Goal: Task Accomplishment & Management: Complete application form

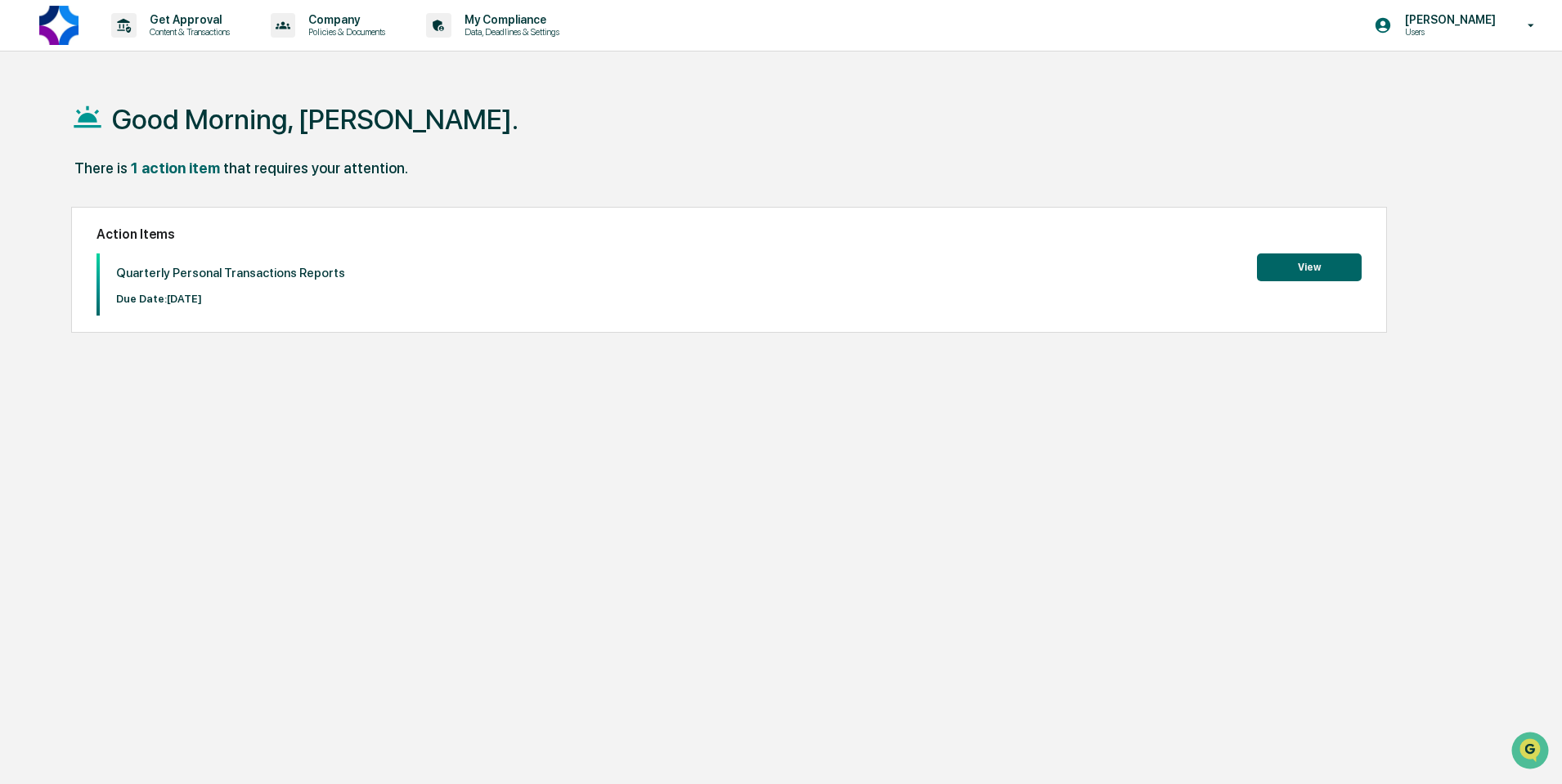
click at [1302, 272] on button "View" at bounding box center [1308, 267] width 104 height 28
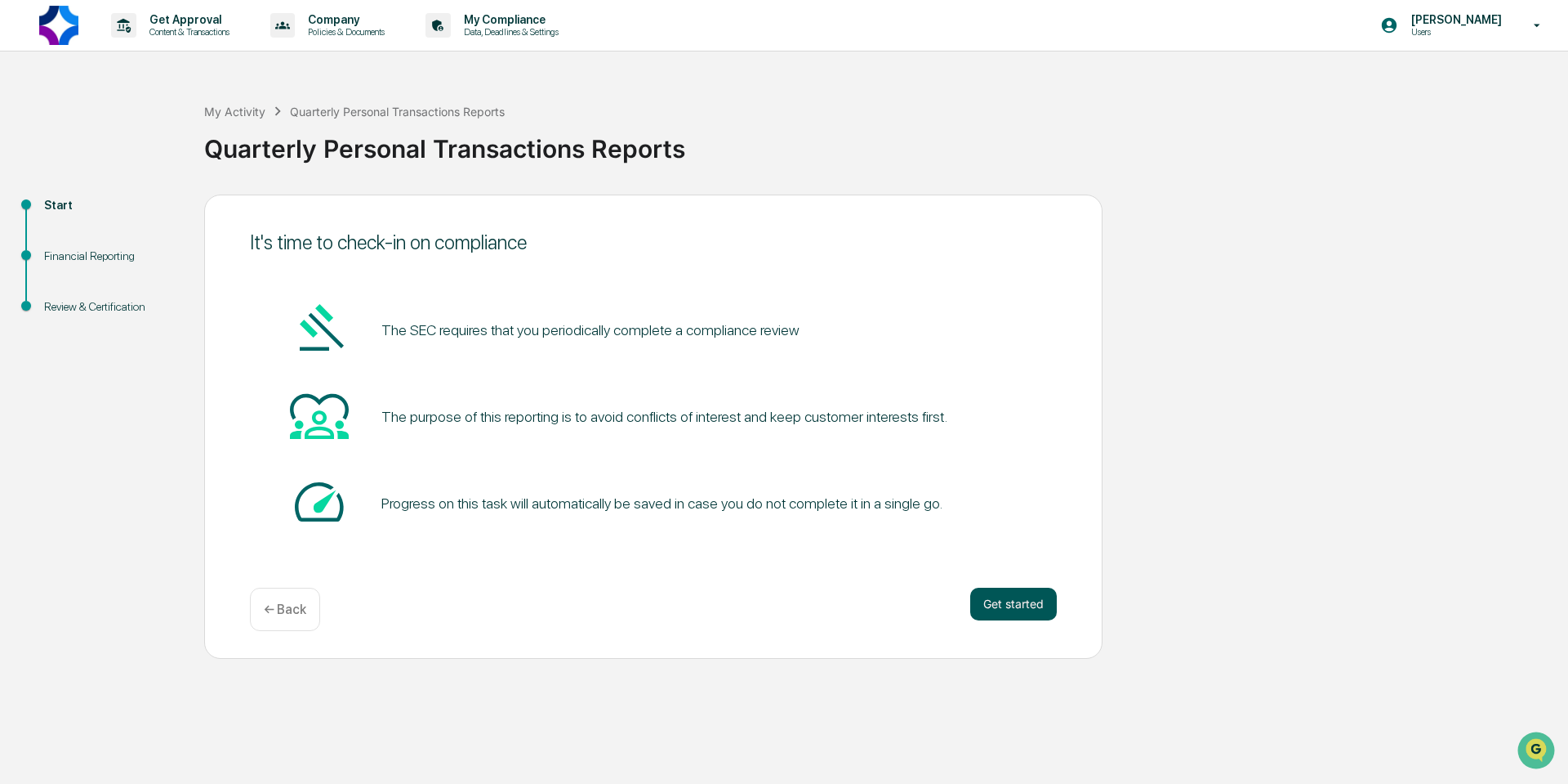
click at [1027, 597] on button "Get started" at bounding box center [1013, 603] width 86 height 33
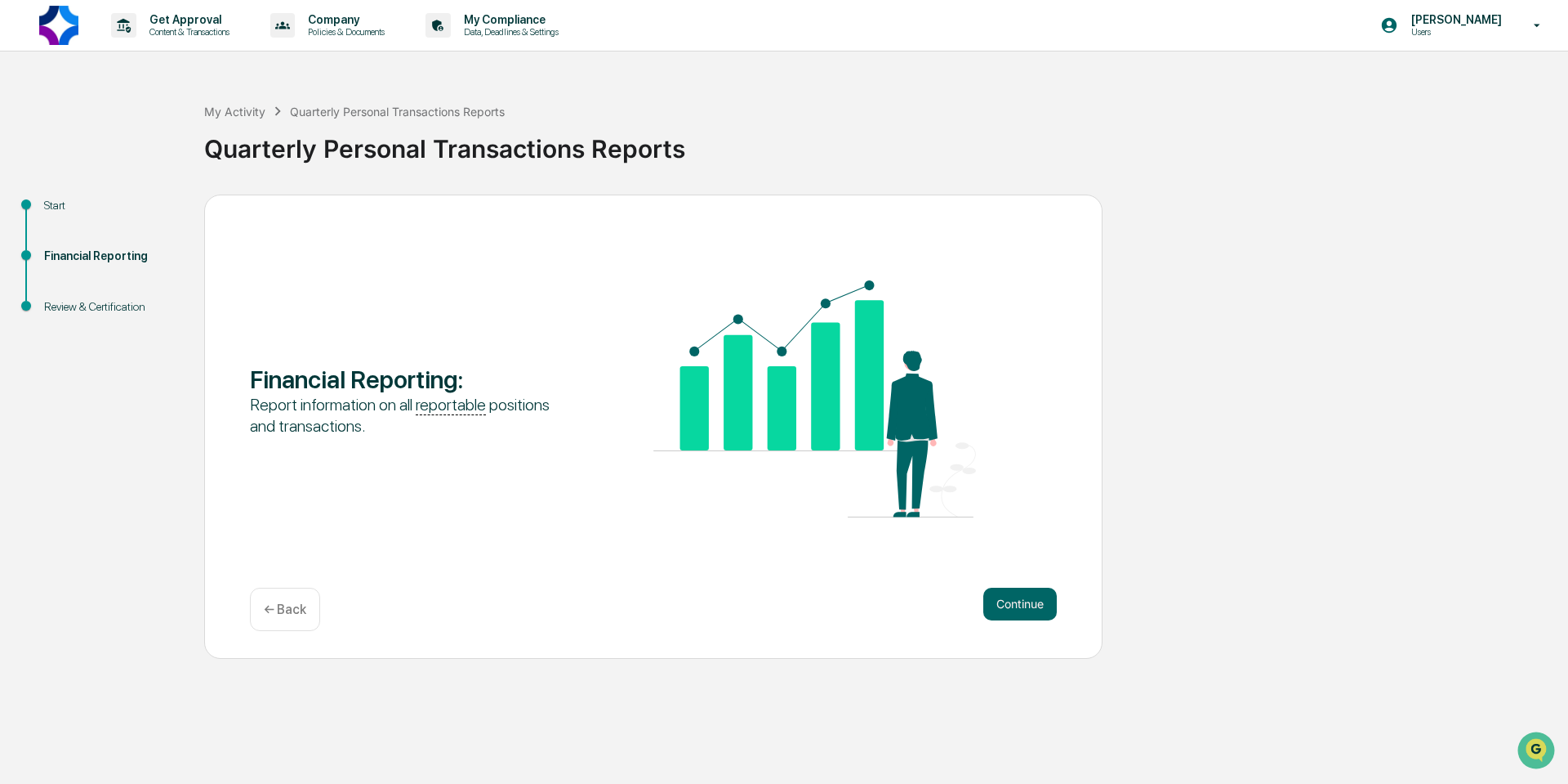
click at [1027, 597] on button "Continue" at bounding box center [1020, 603] width 73 height 33
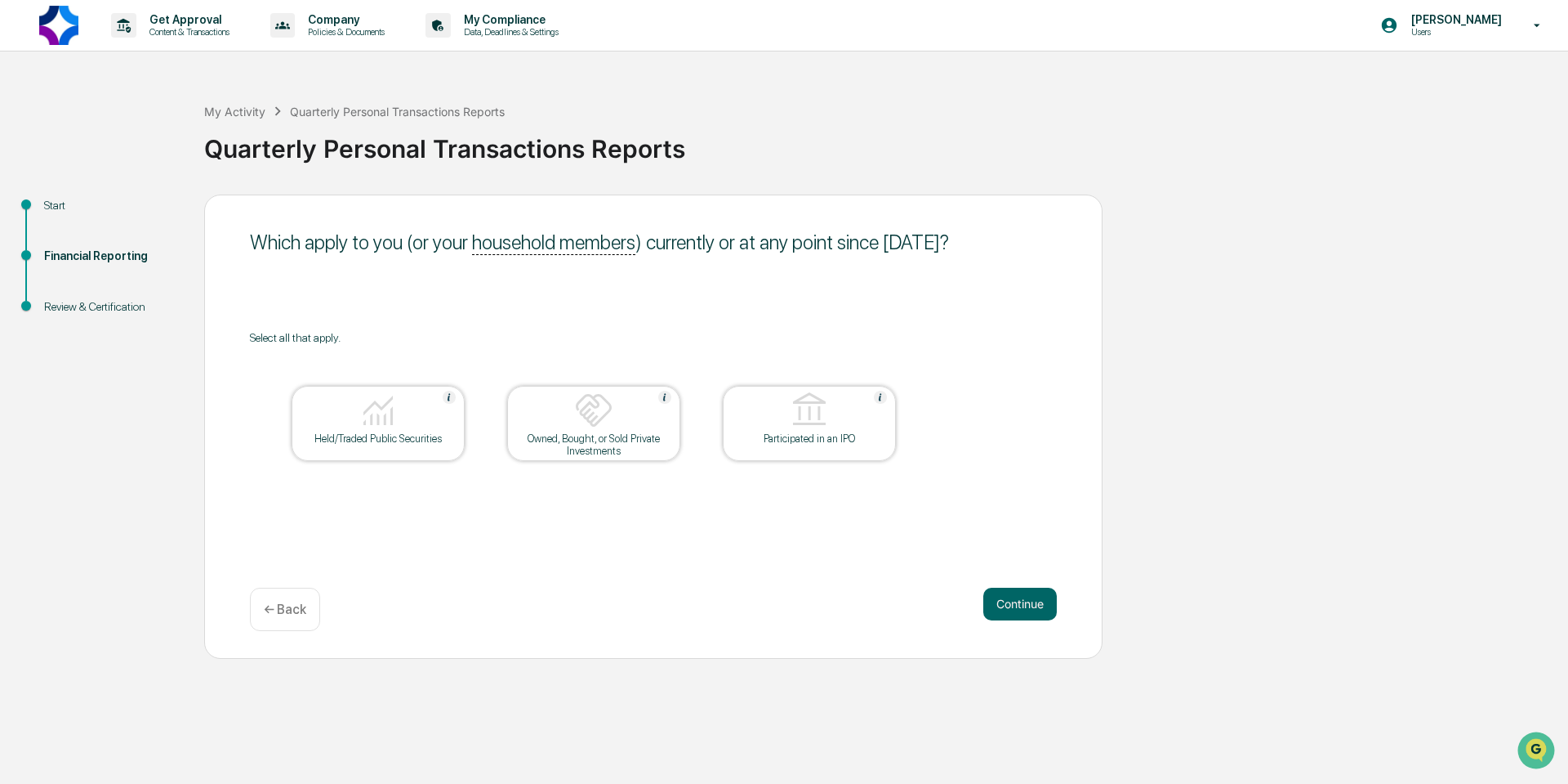
click at [365, 452] on div "Held/Traded Public Securities" at bounding box center [378, 423] width 173 height 76
click at [639, 457] on div "Owned, Bought, or Sold Private Investments" at bounding box center [594, 423] width 173 height 76
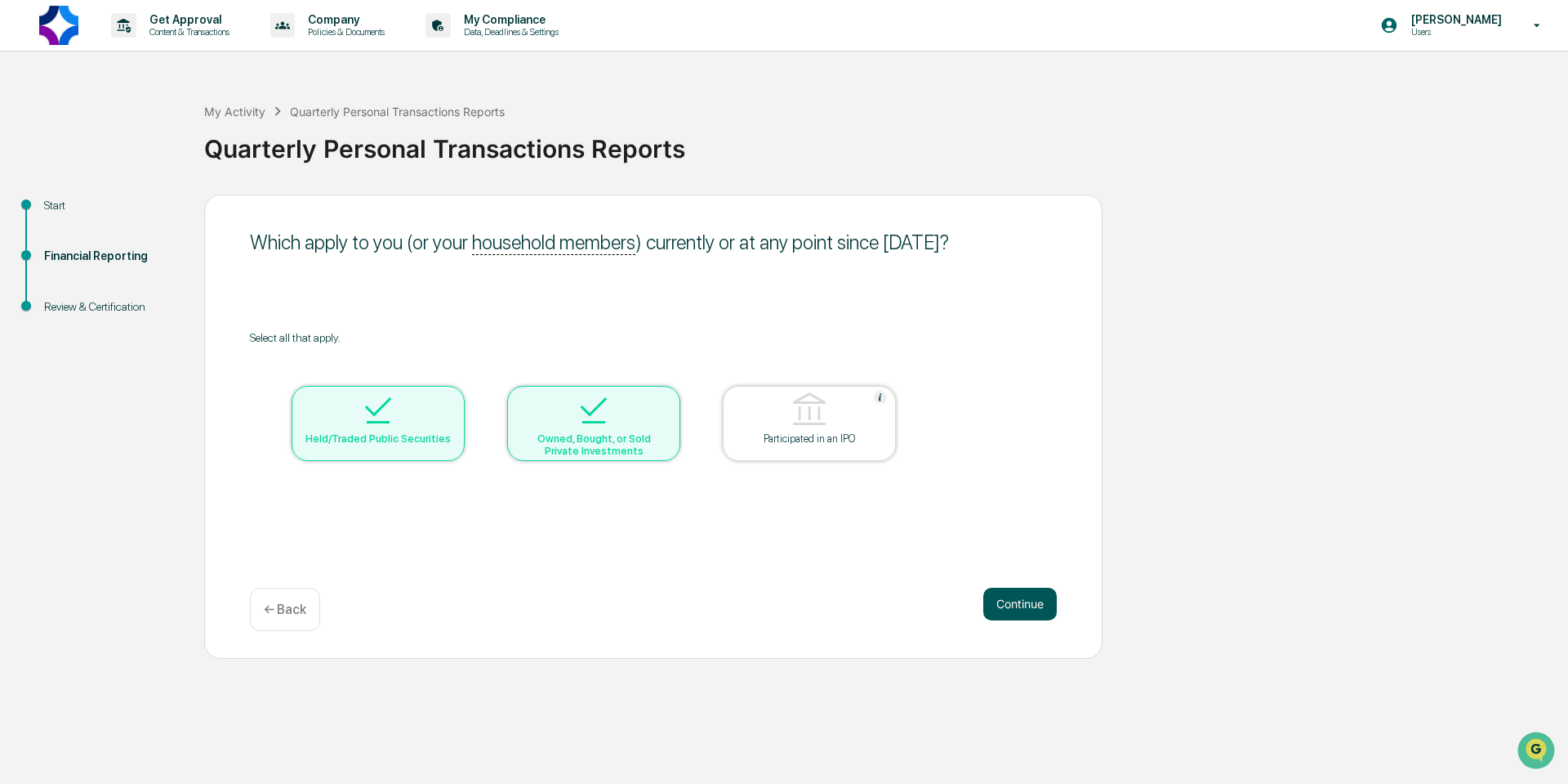
click at [1030, 601] on button "Continue" at bounding box center [1020, 603] width 73 height 33
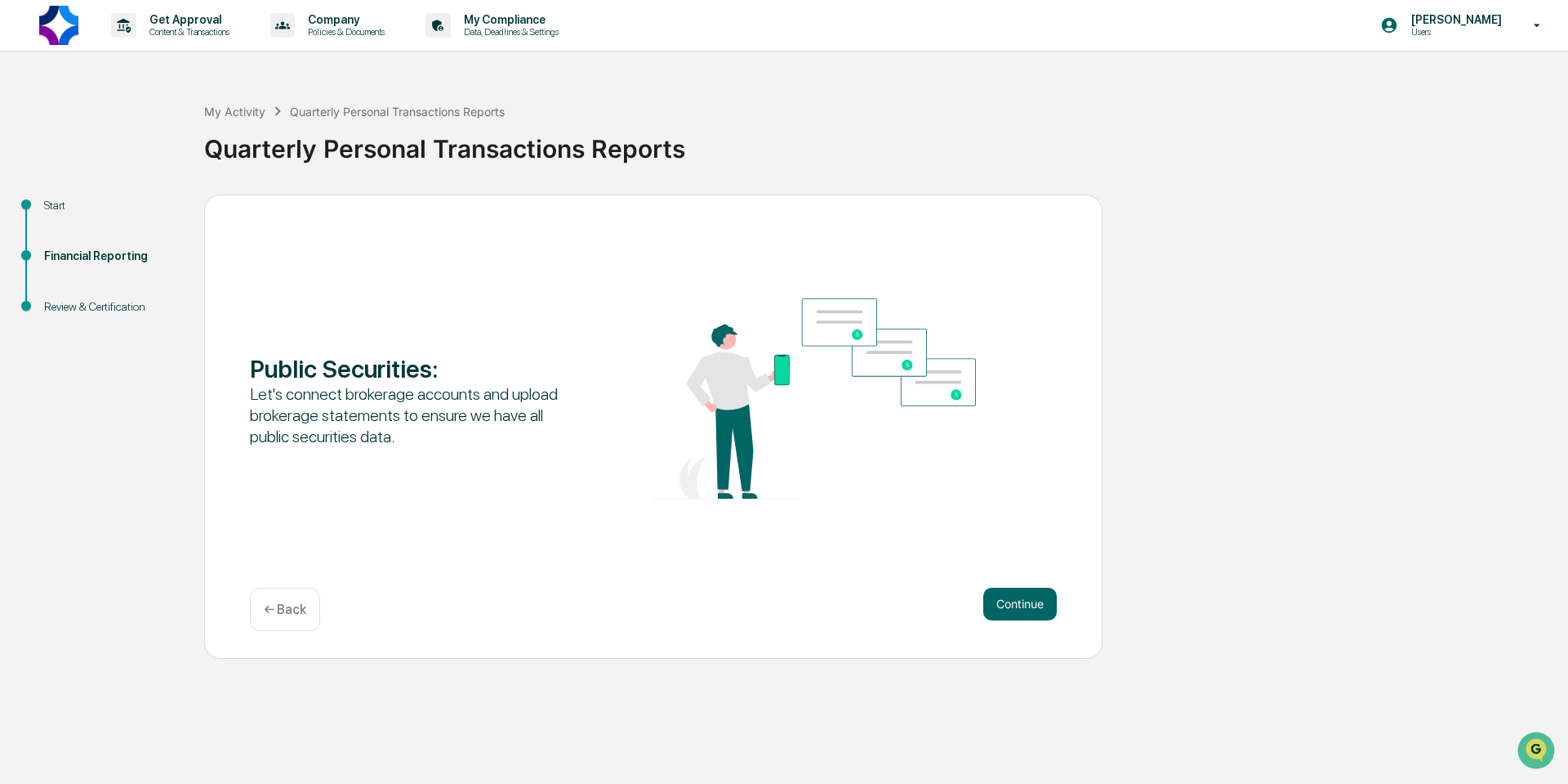
click at [1030, 601] on button "Continue" at bounding box center [1020, 603] width 73 height 33
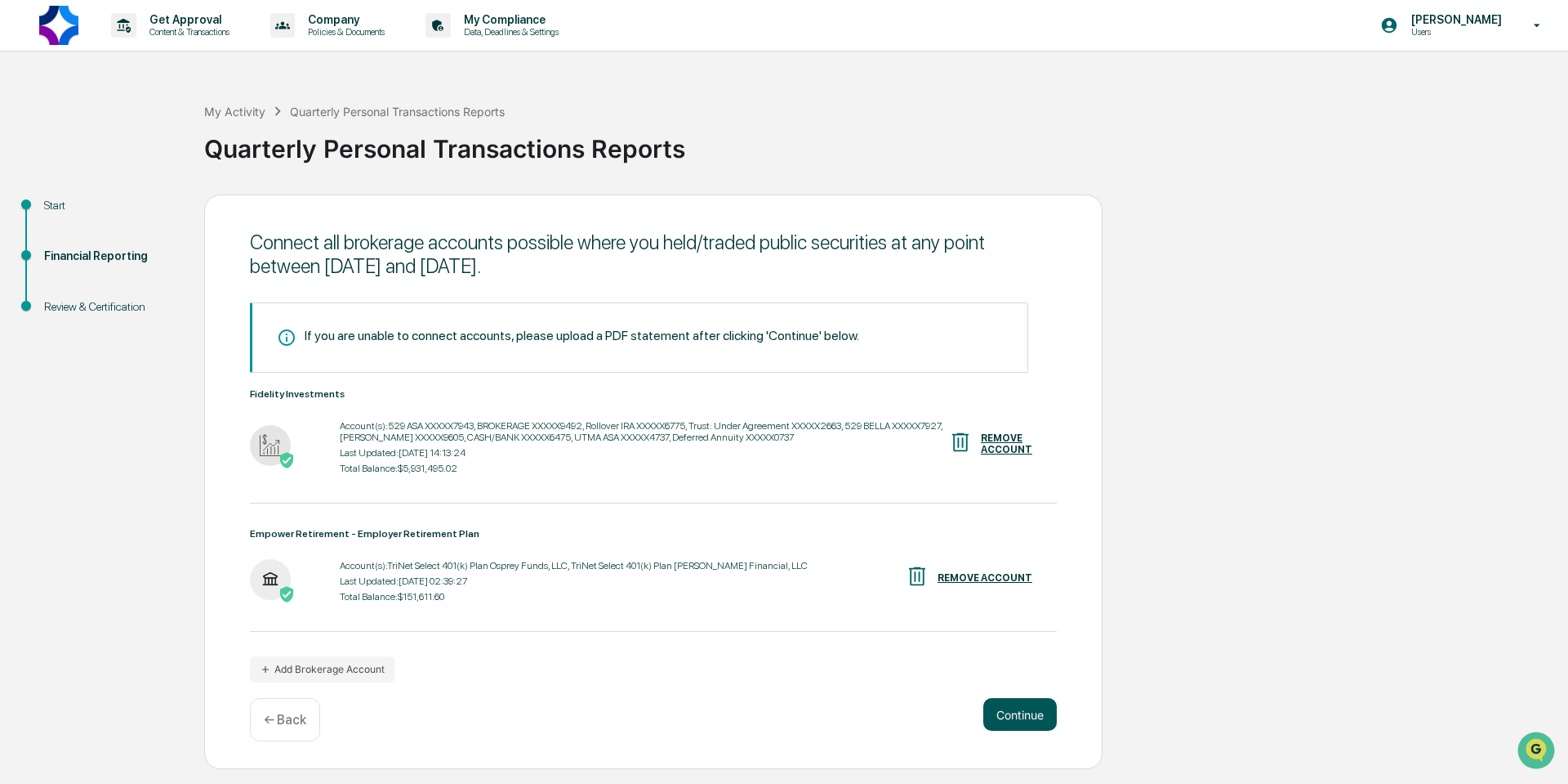
click at [1037, 709] on button "Continue" at bounding box center [1020, 713] width 73 height 33
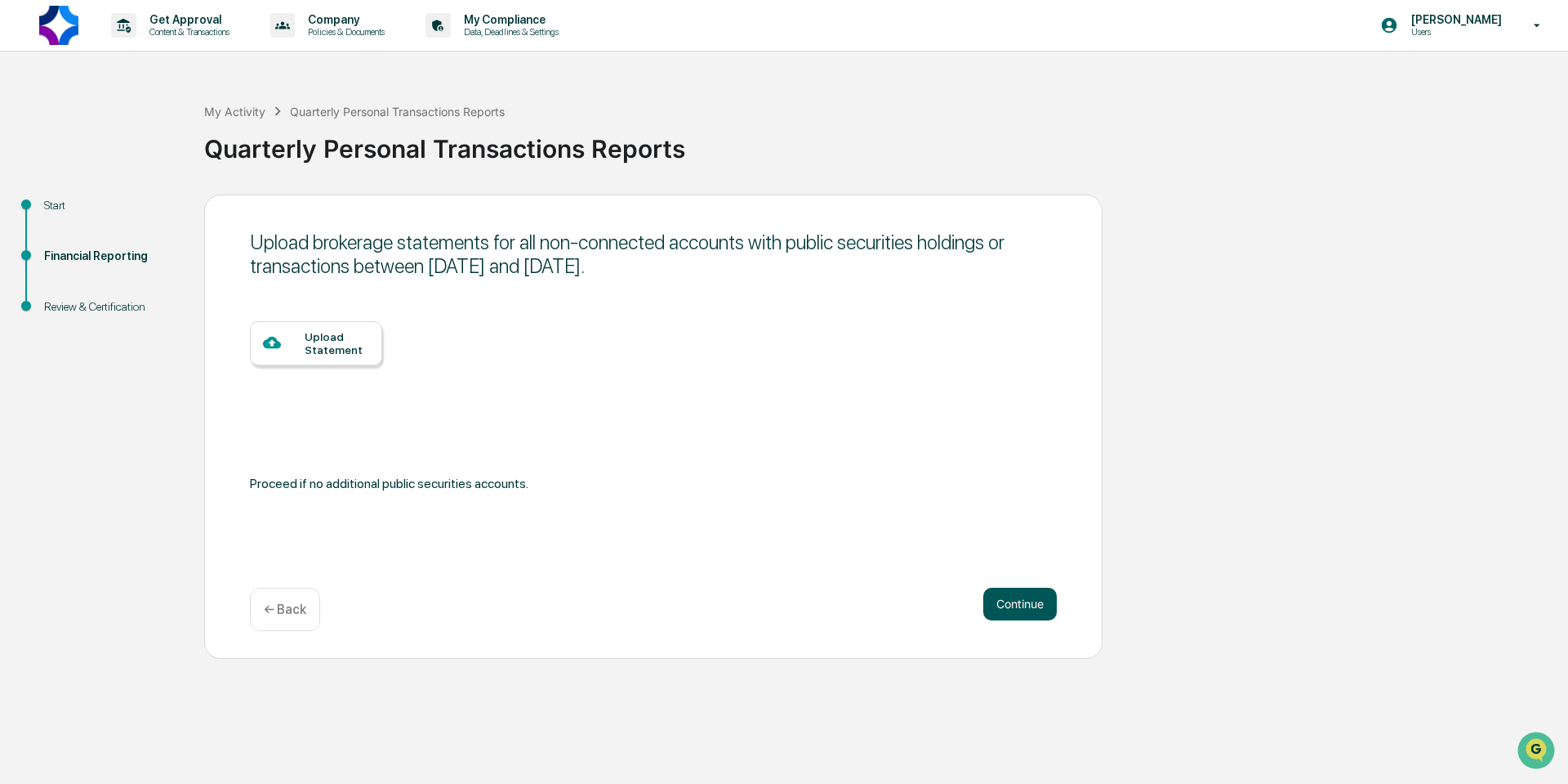
click at [1014, 596] on button "Continue" at bounding box center [1020, 603] width 73 height 33
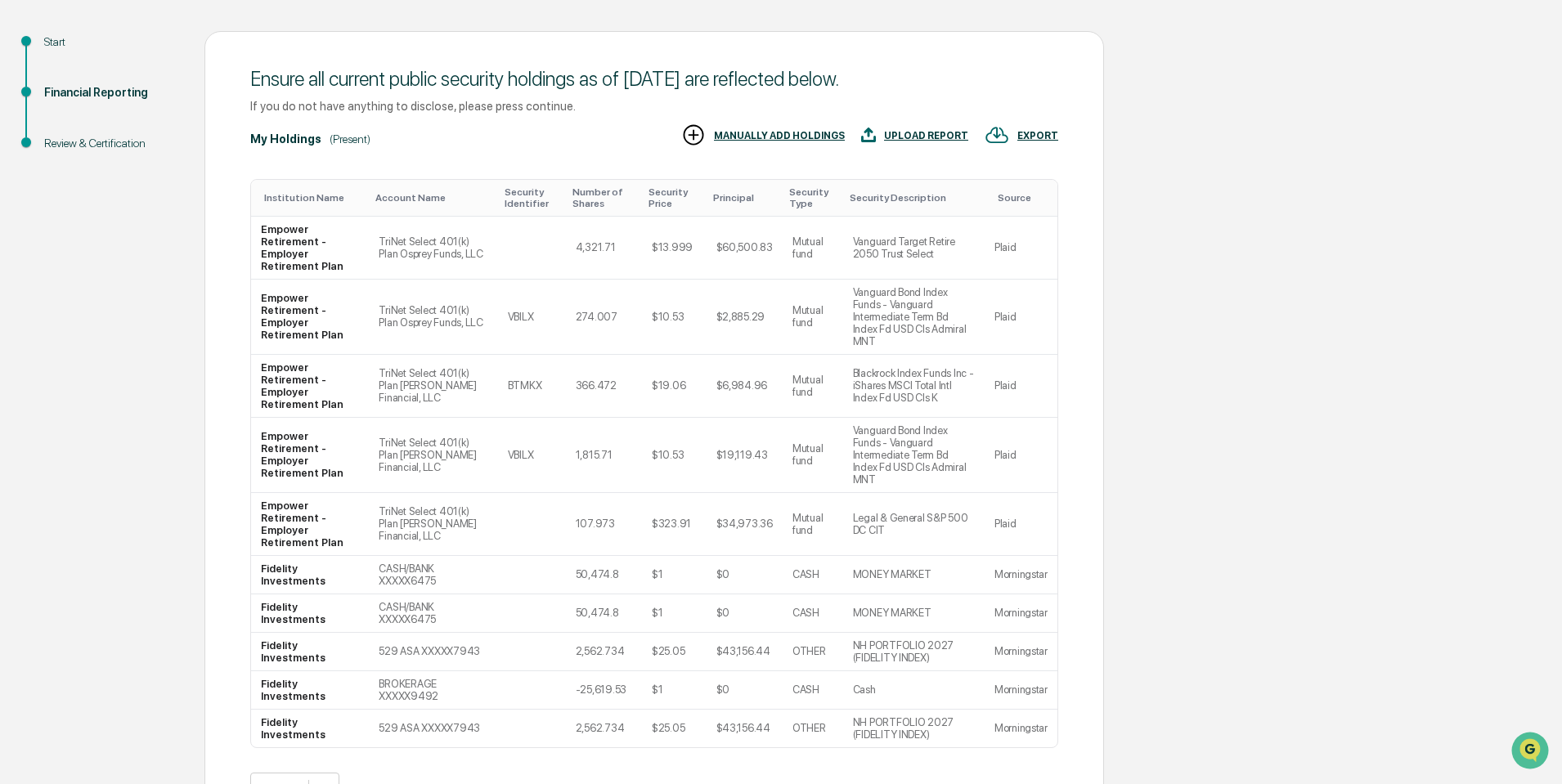
scroll to position [184, 0]
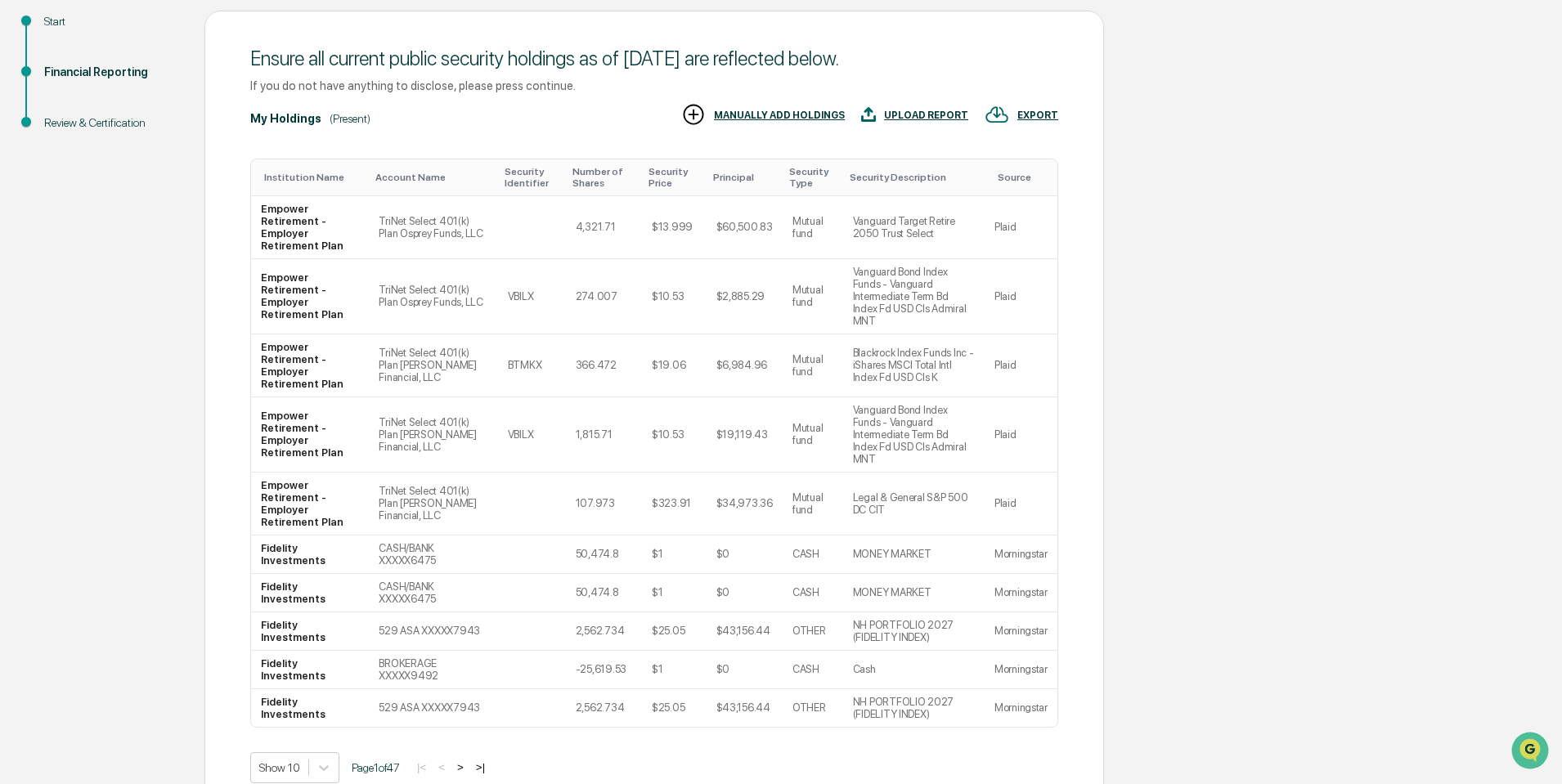
click at [466, 760] on button ">" at bounding box center [460, 767] width 16 height 14
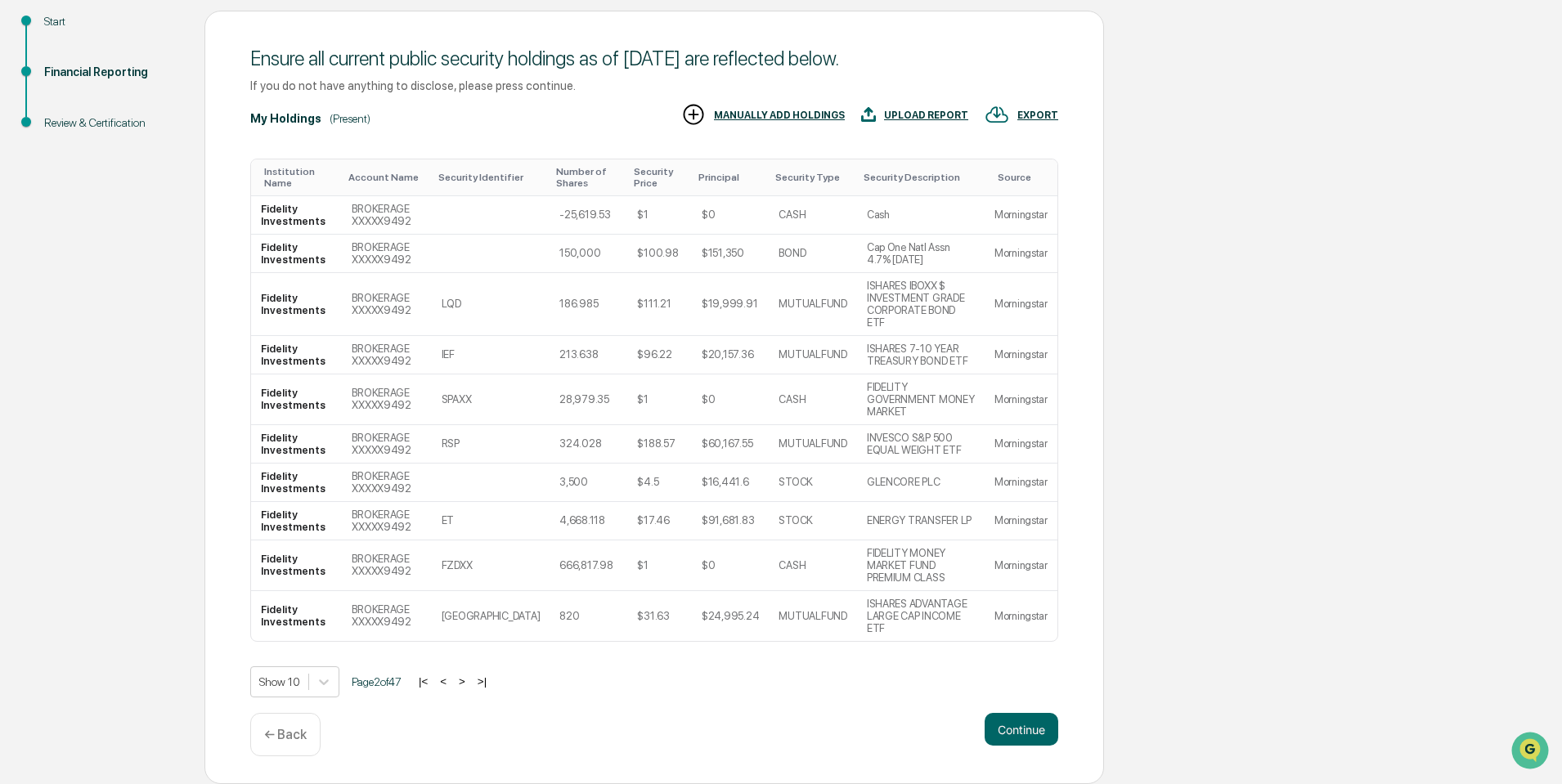
scroll to position [122, 0]
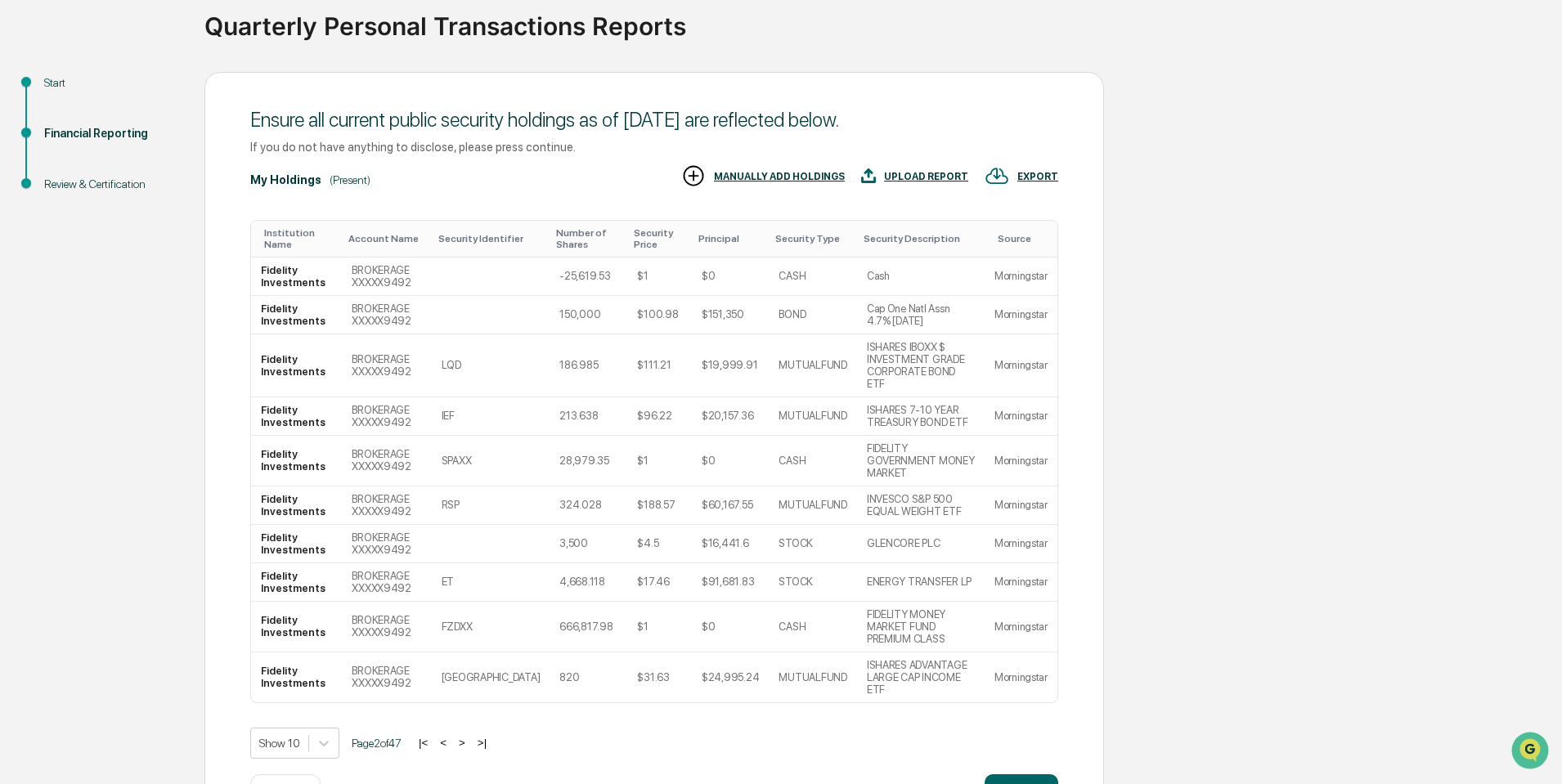
click at [466, 735] on button ">" at bounding box center [462, 742] width 16 height 14
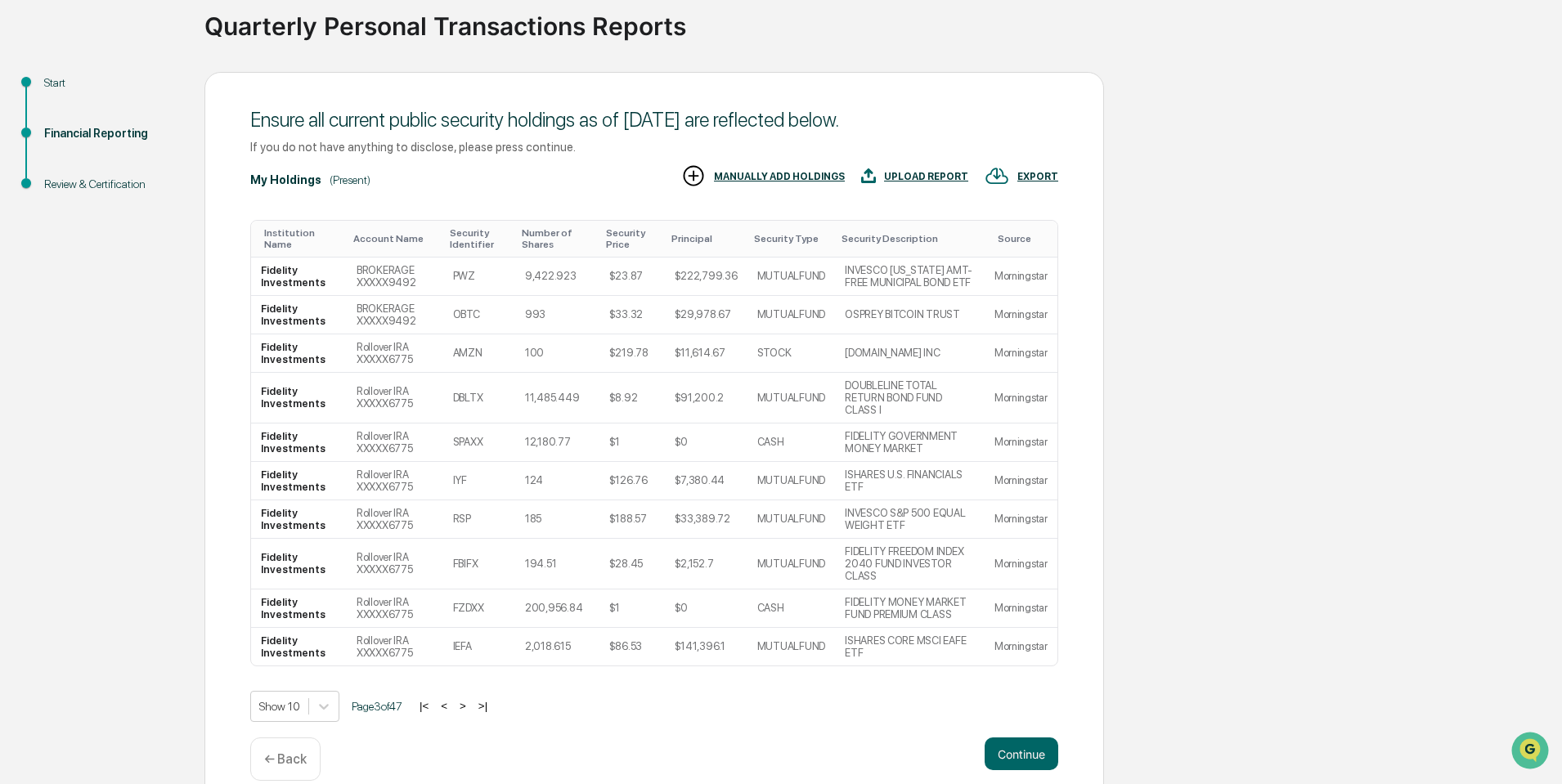
click at [466, 699] on button ">" at bounding box center [462, 706] width 16 height 14
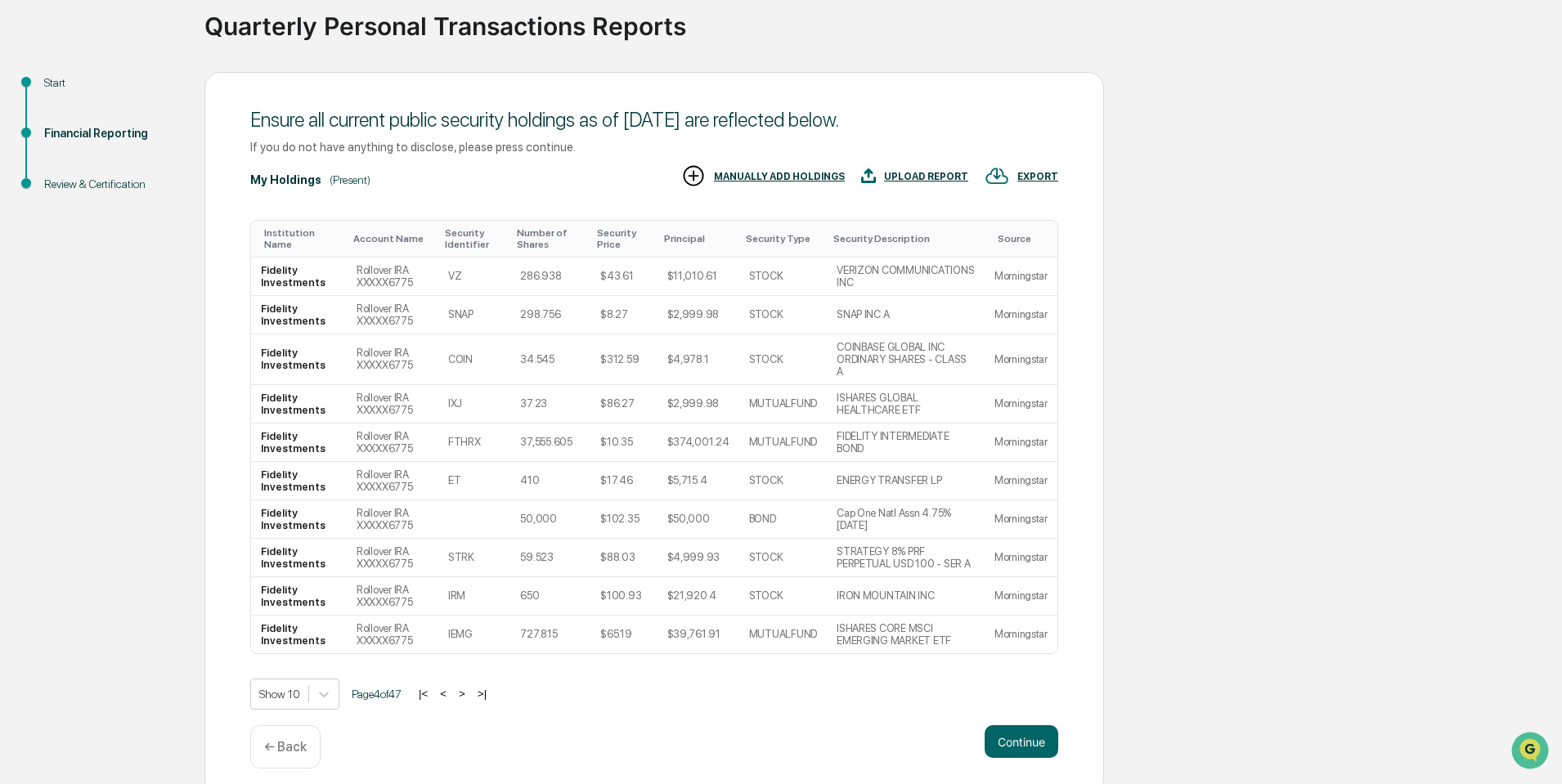
click at [466, 687] on button ">" at bounding box center [462, 694] width 16 height 14
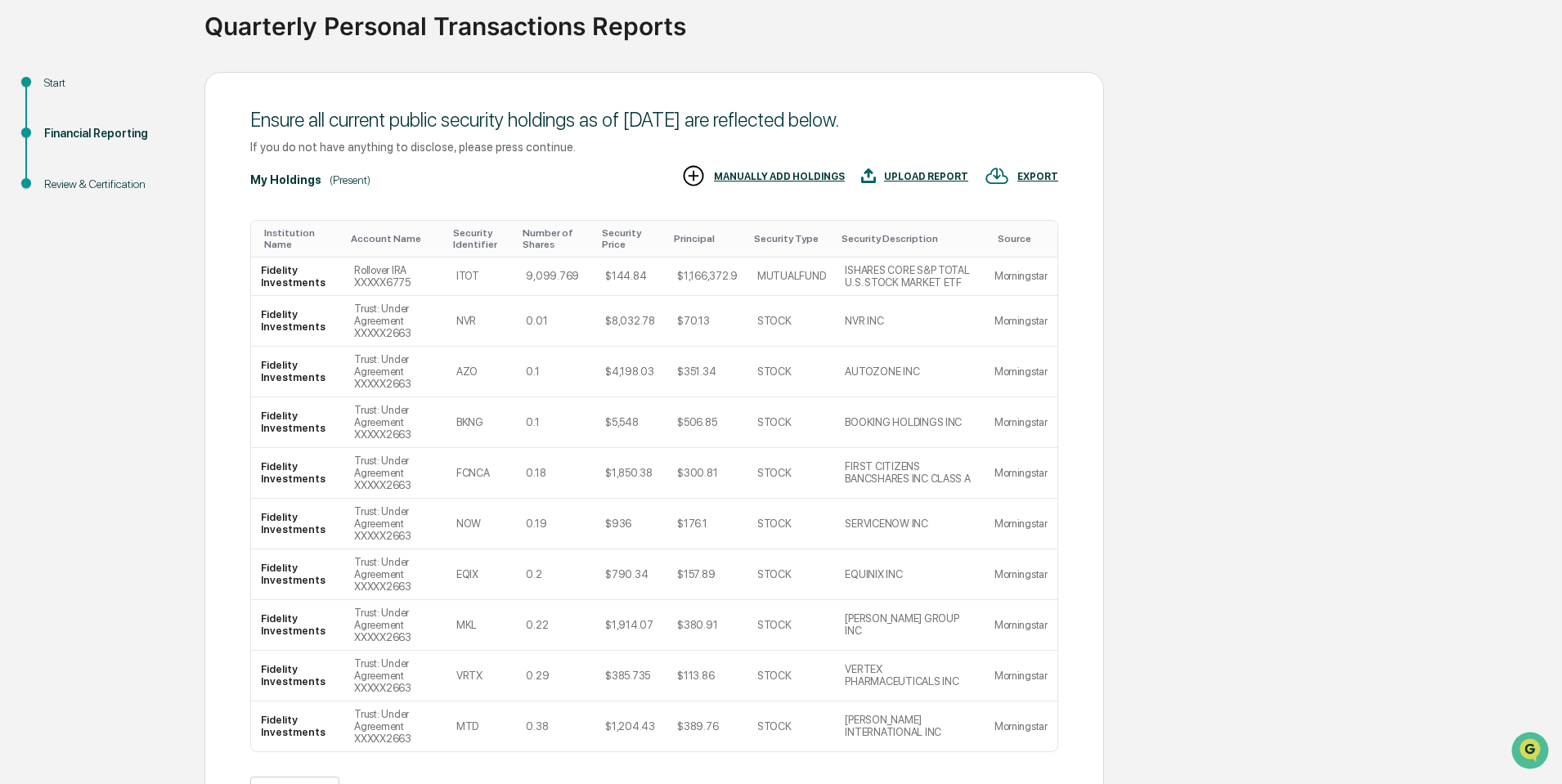
scroll to position [184, 0]
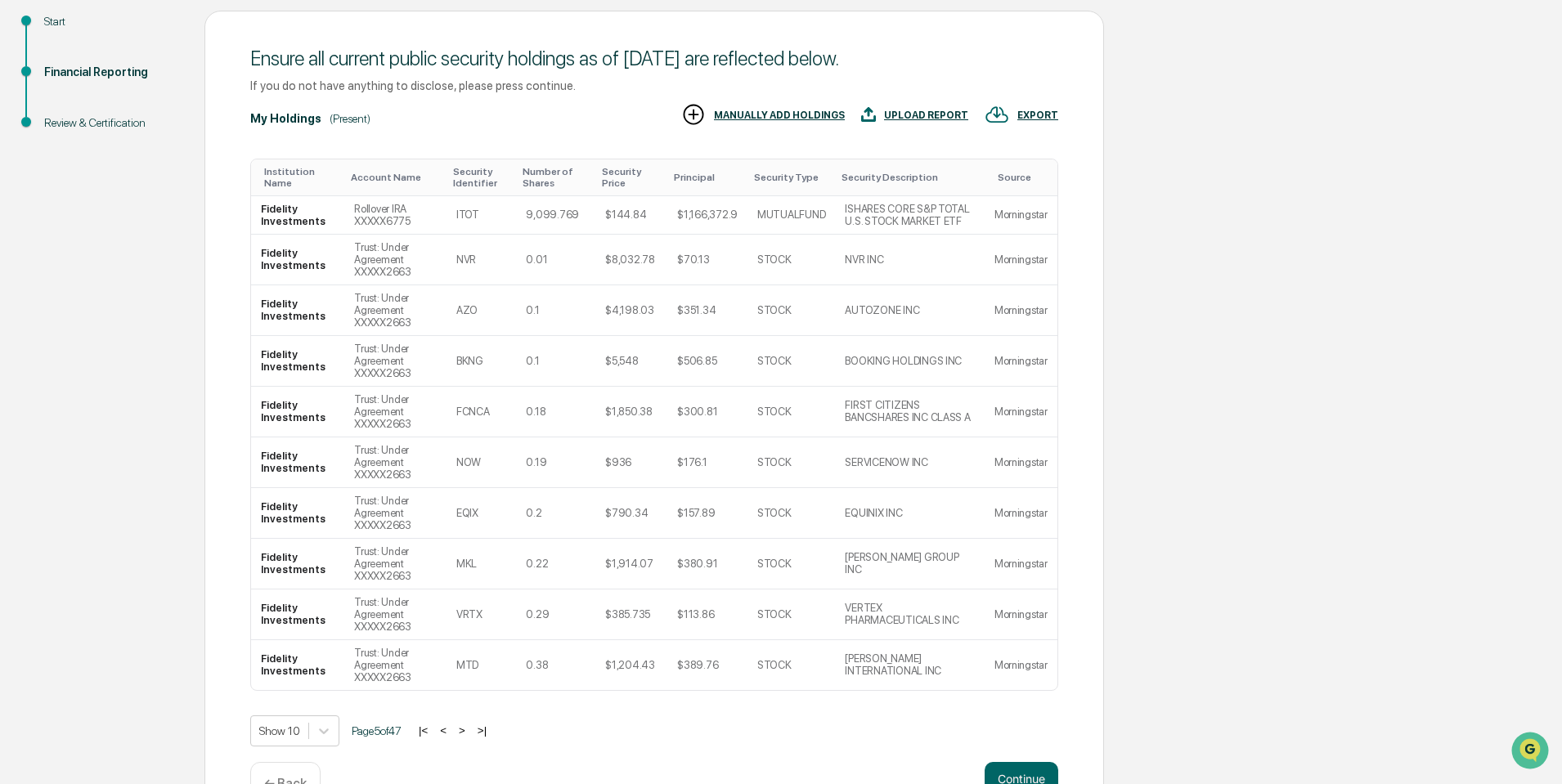
click at [470, 735] on button ">" at bounding box center [462, 730] width 16 height 14
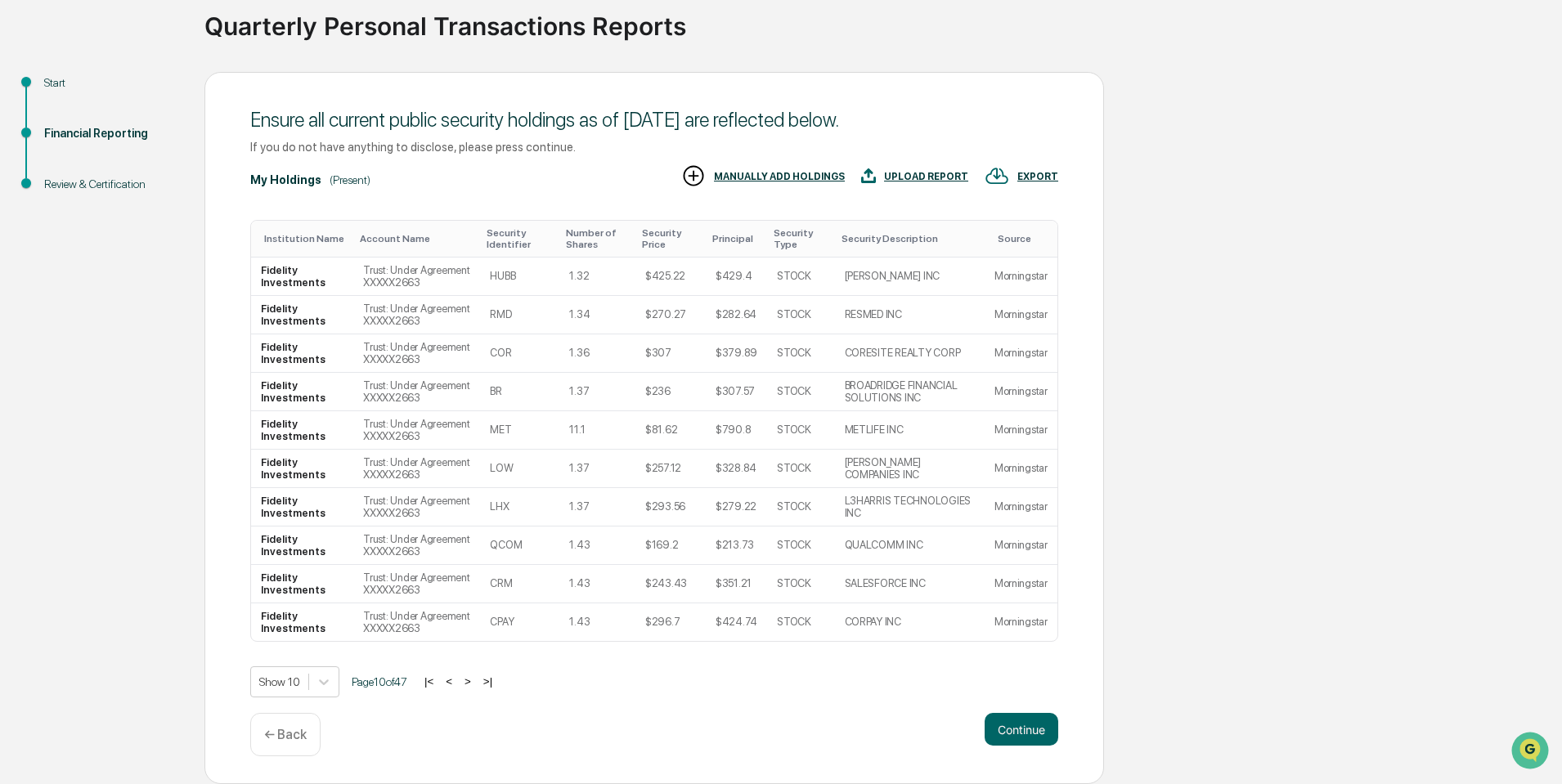
click at [472, 682] on button ">" at bounding box center [467, 682] width 16 height 14
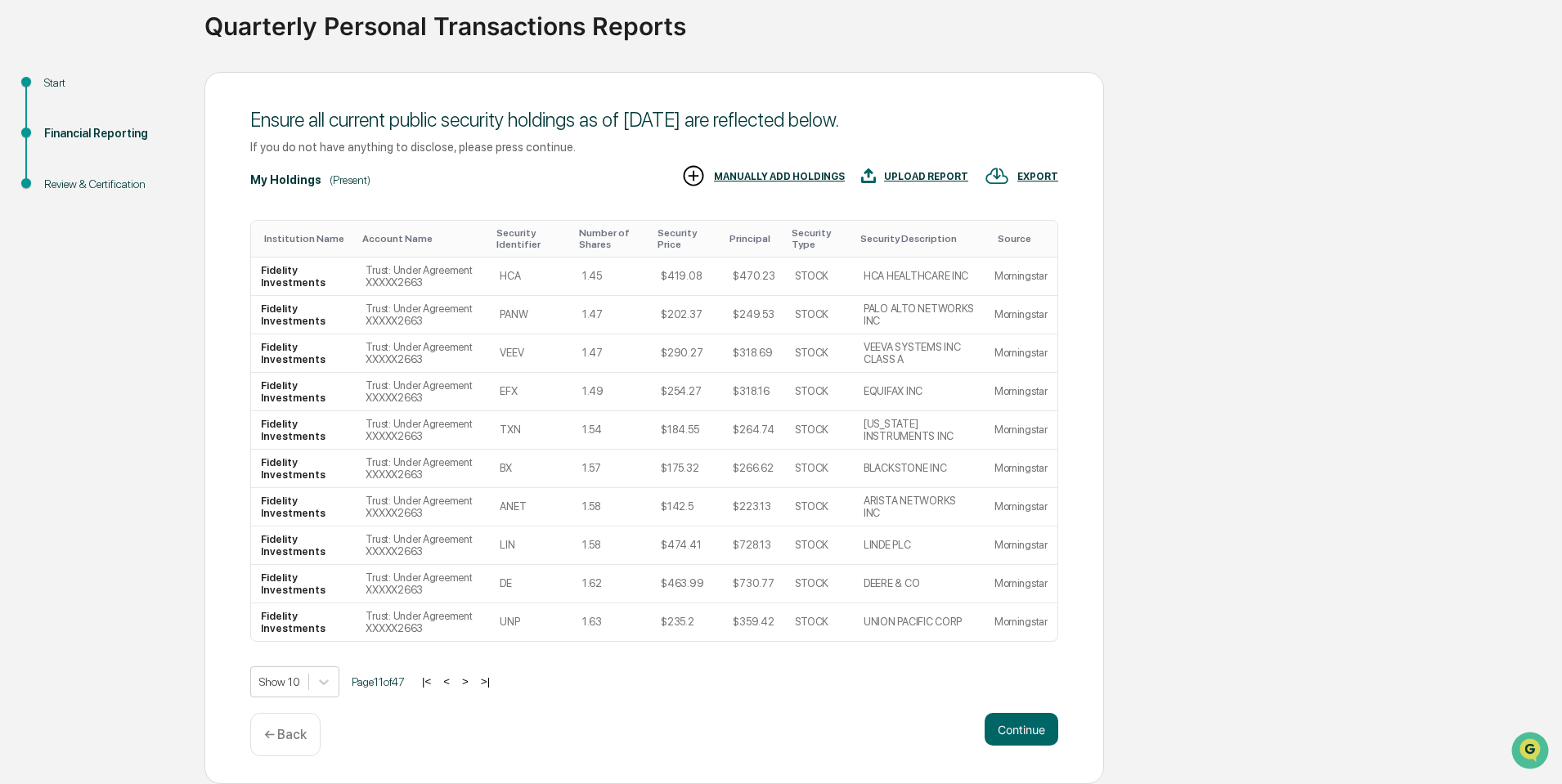
click at [472, 682] on button ">" at bounding box center [465, 682] width 16 height 14
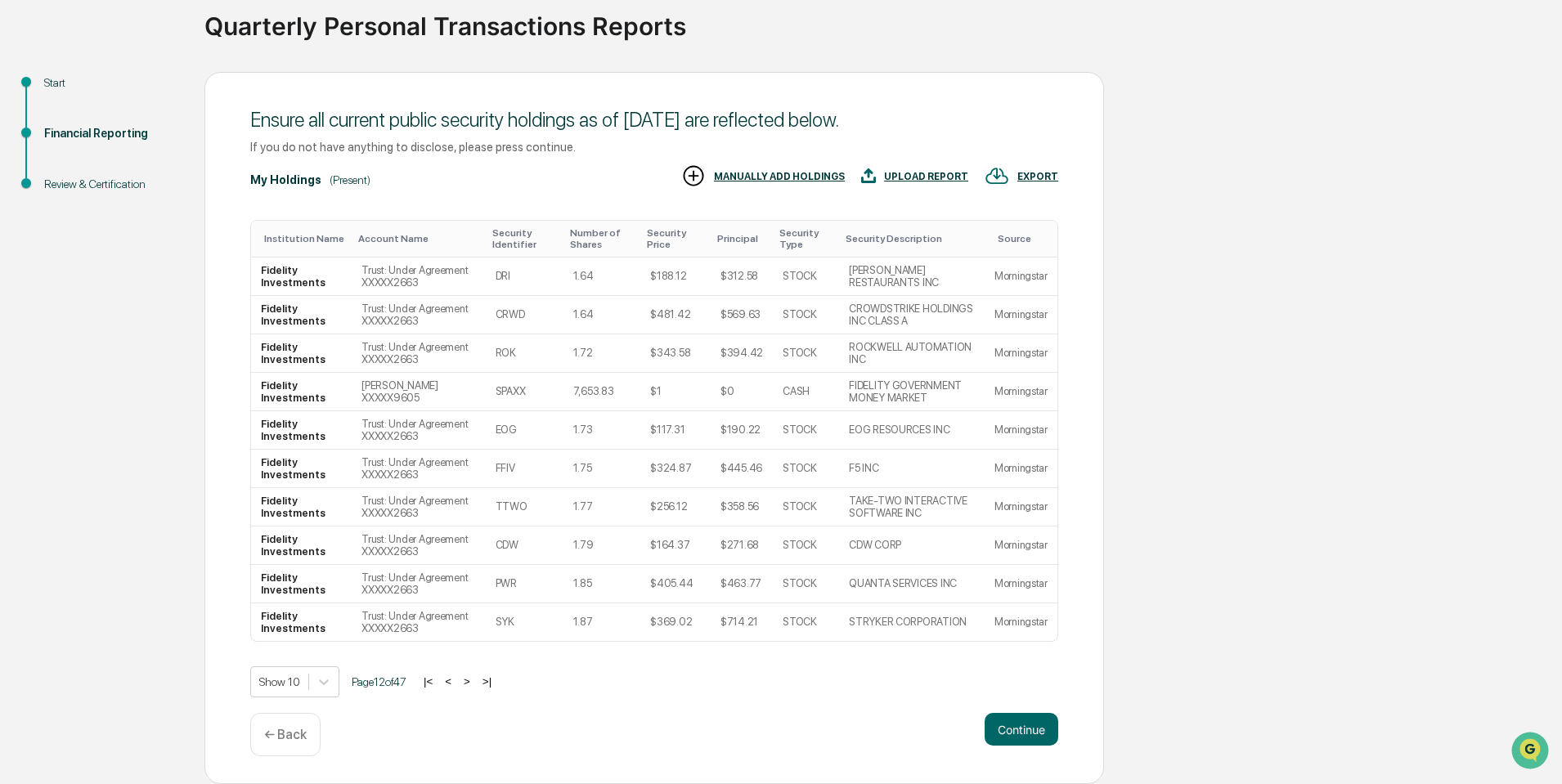
click at [472, 682] on button ">" at bounding box center [466, 682] width 16 height 14
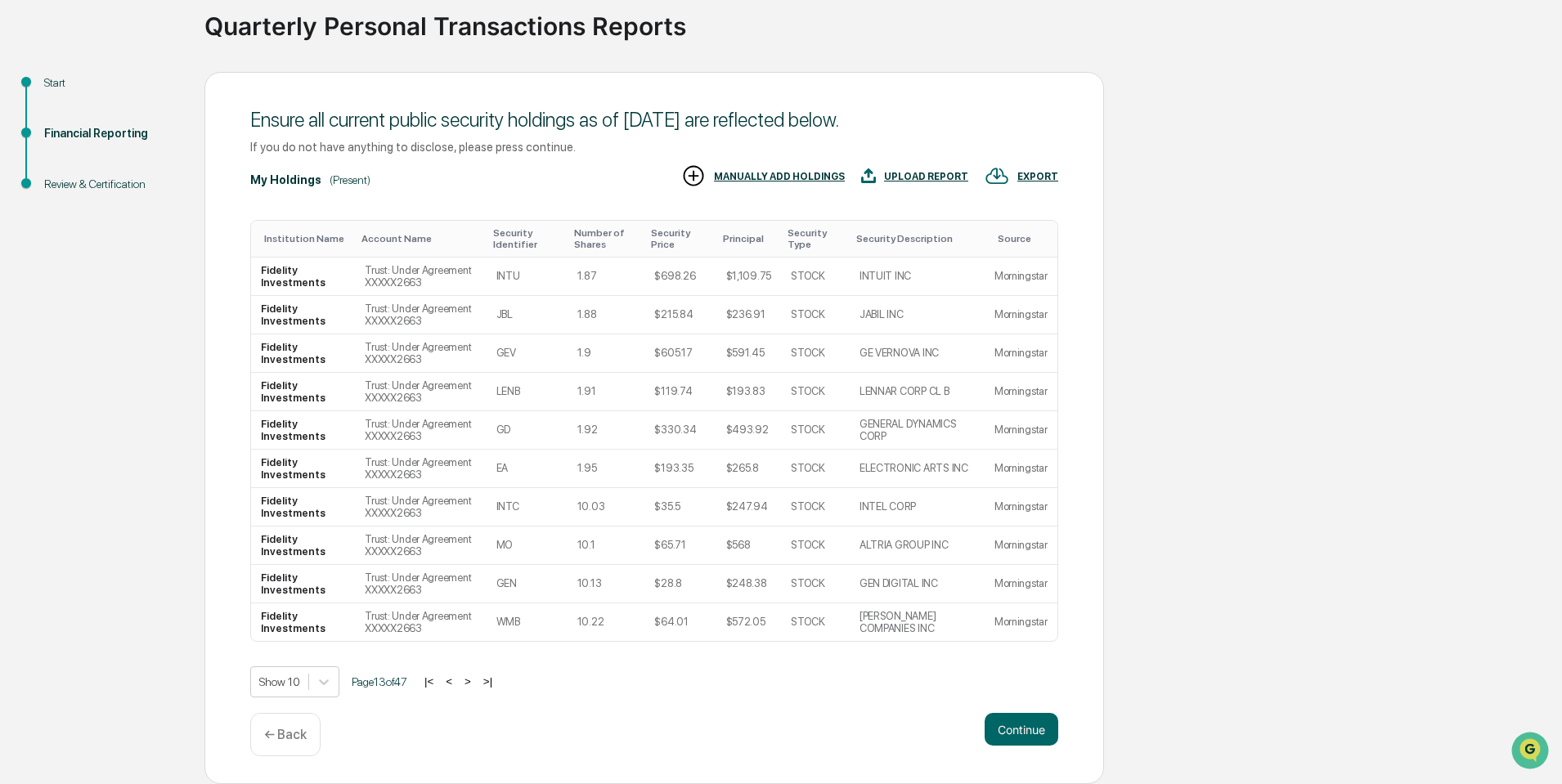
click at [472, 682] on button ">" at bounding box center [467, 682] width 16 height 14
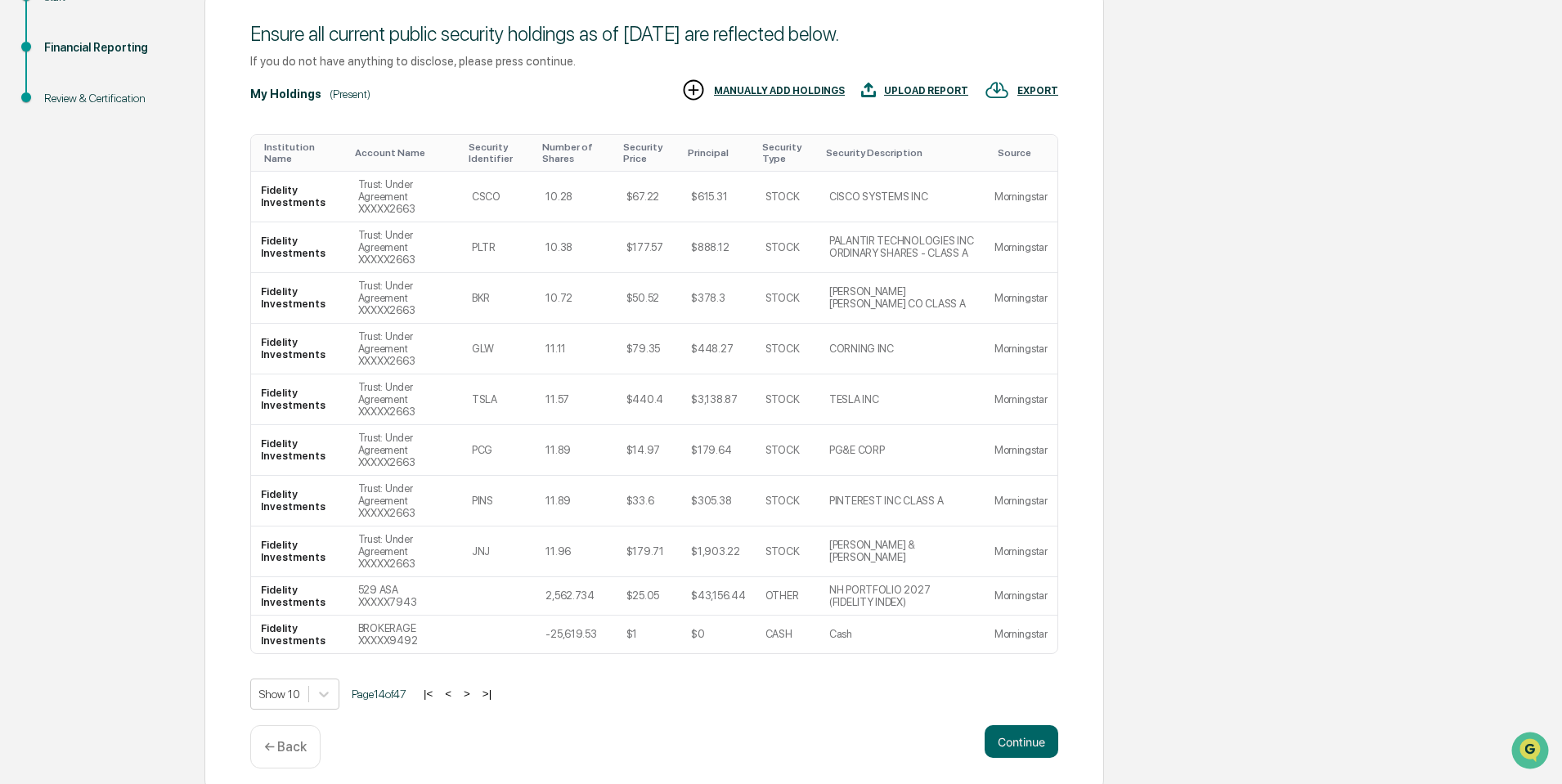
scroll to position [221, 0]
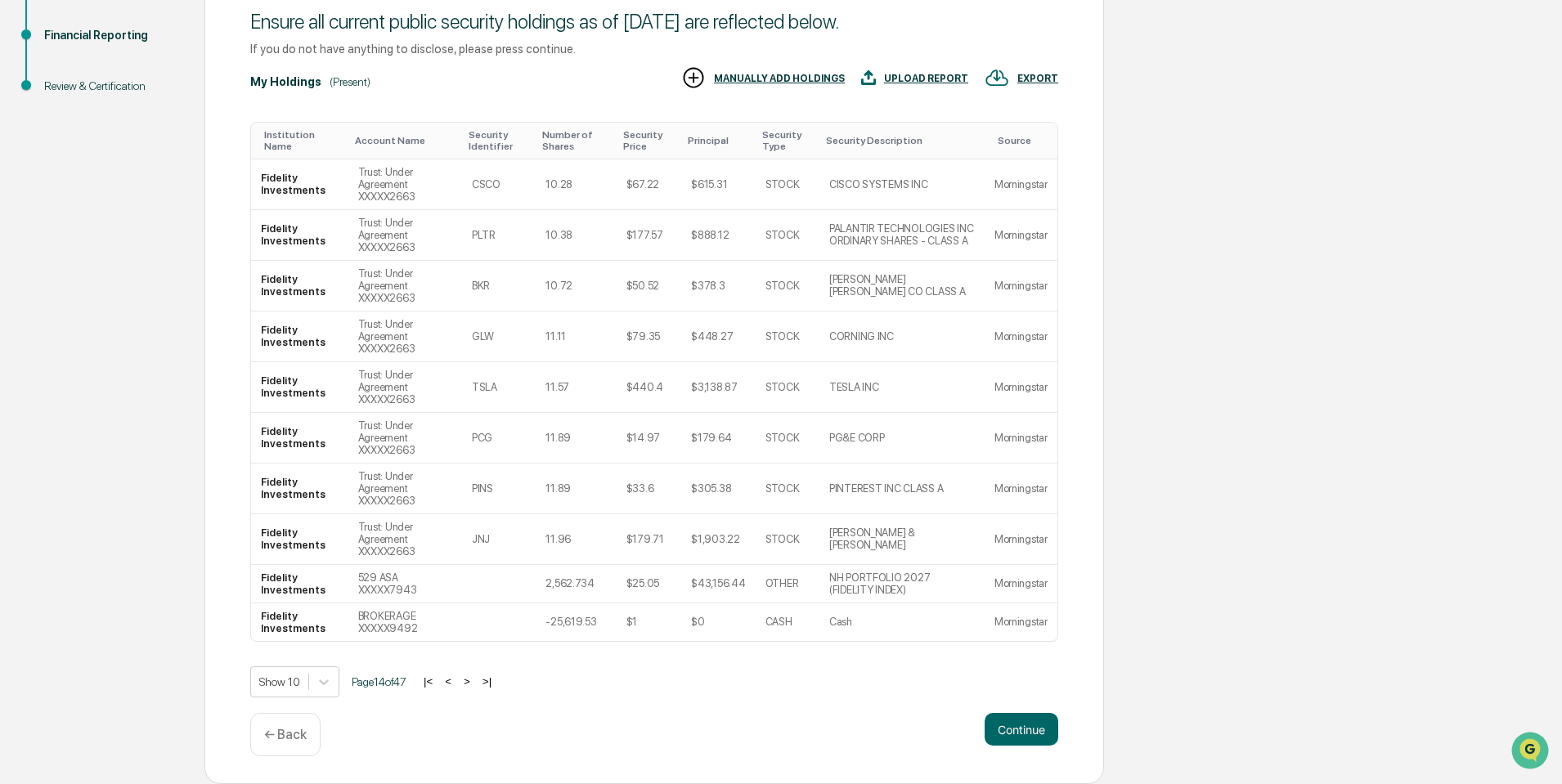
click at [474, 683] on button ">" at bounding box center [466, 682] width 16 height 14
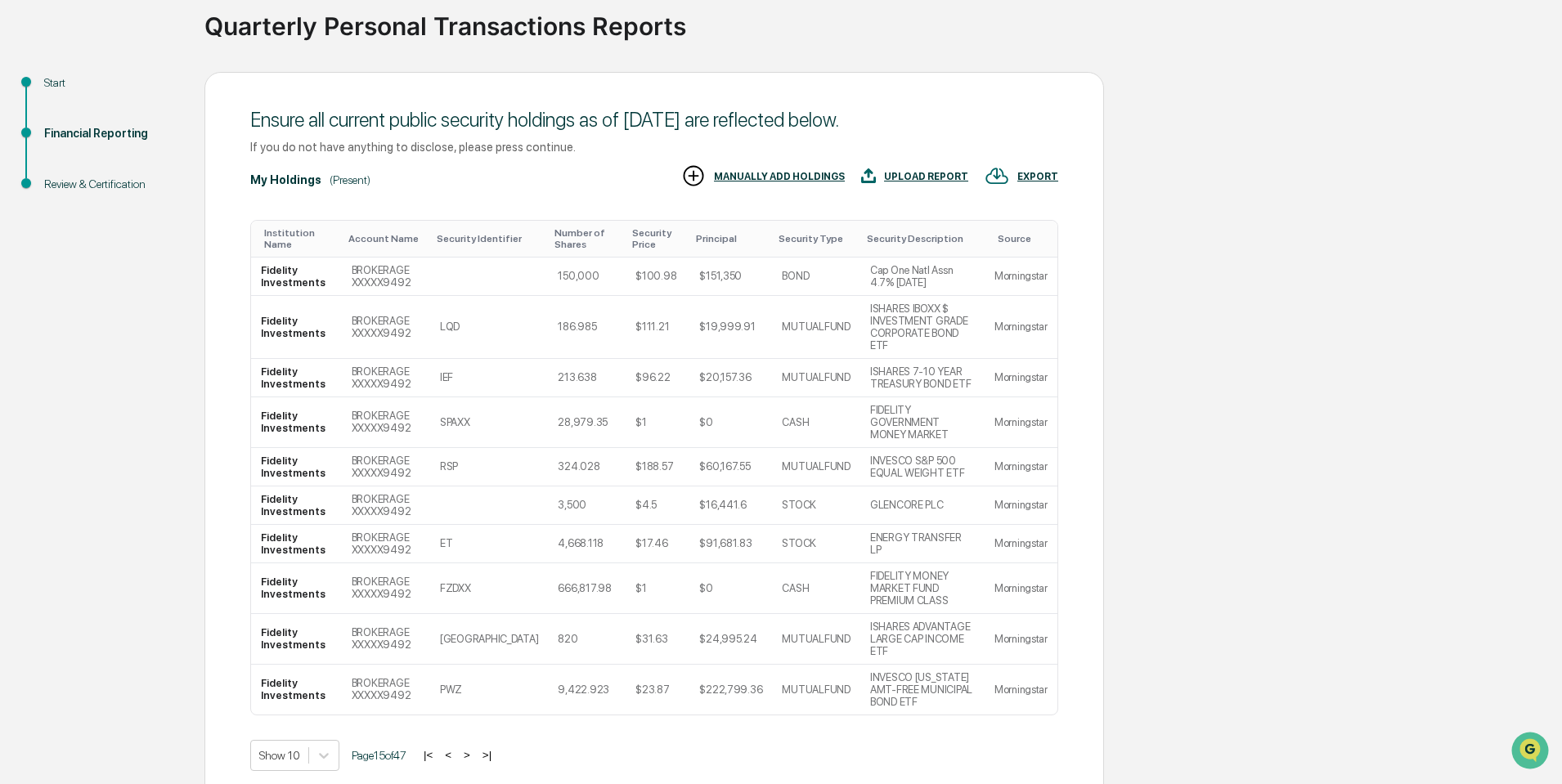
click at [474, 748] on button ">" at bounding box center [466, 755] width 16 height 14
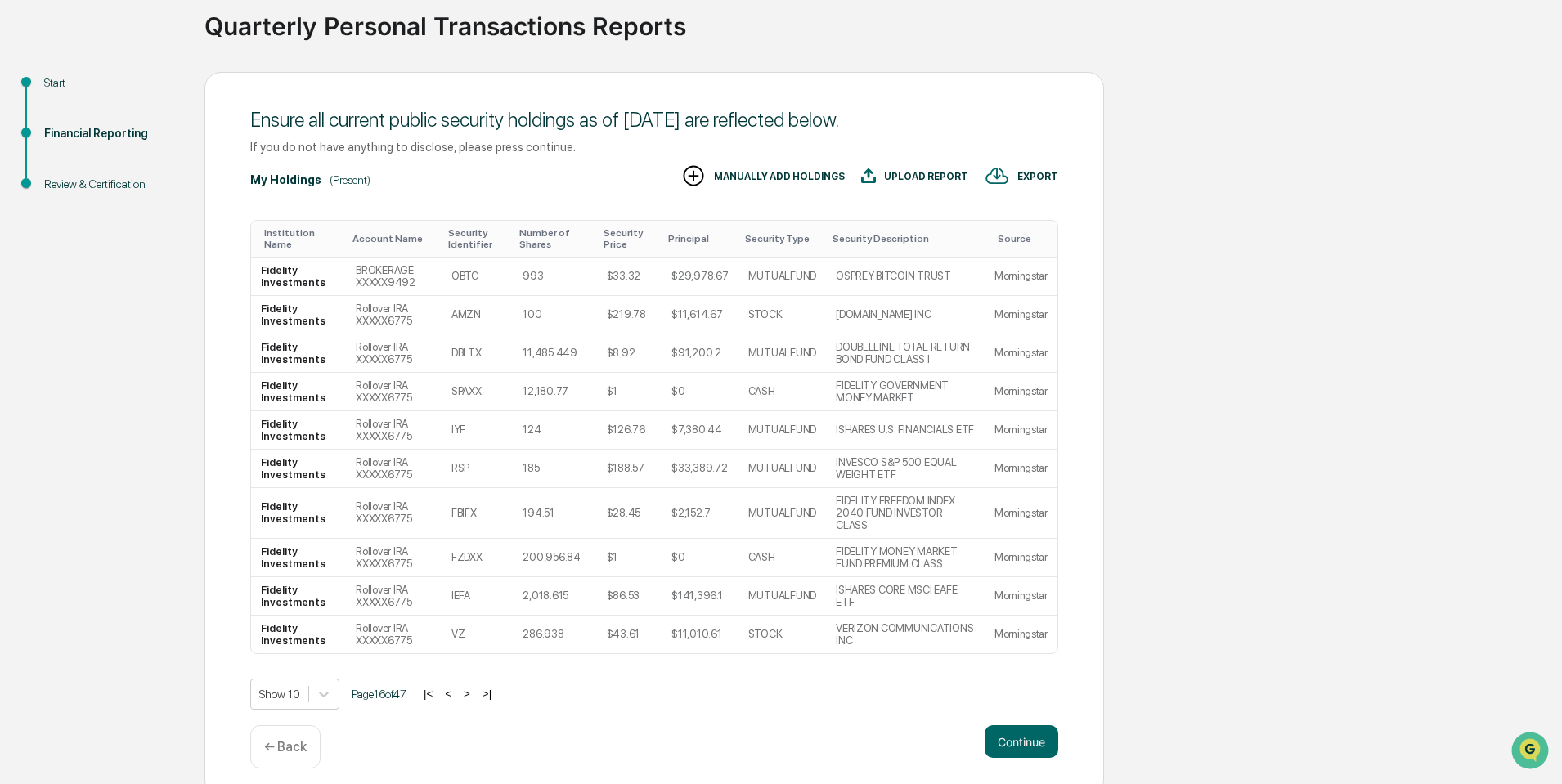
click at [474, 687] on button ">" at bounding box center [466, 694] width 16 height 14
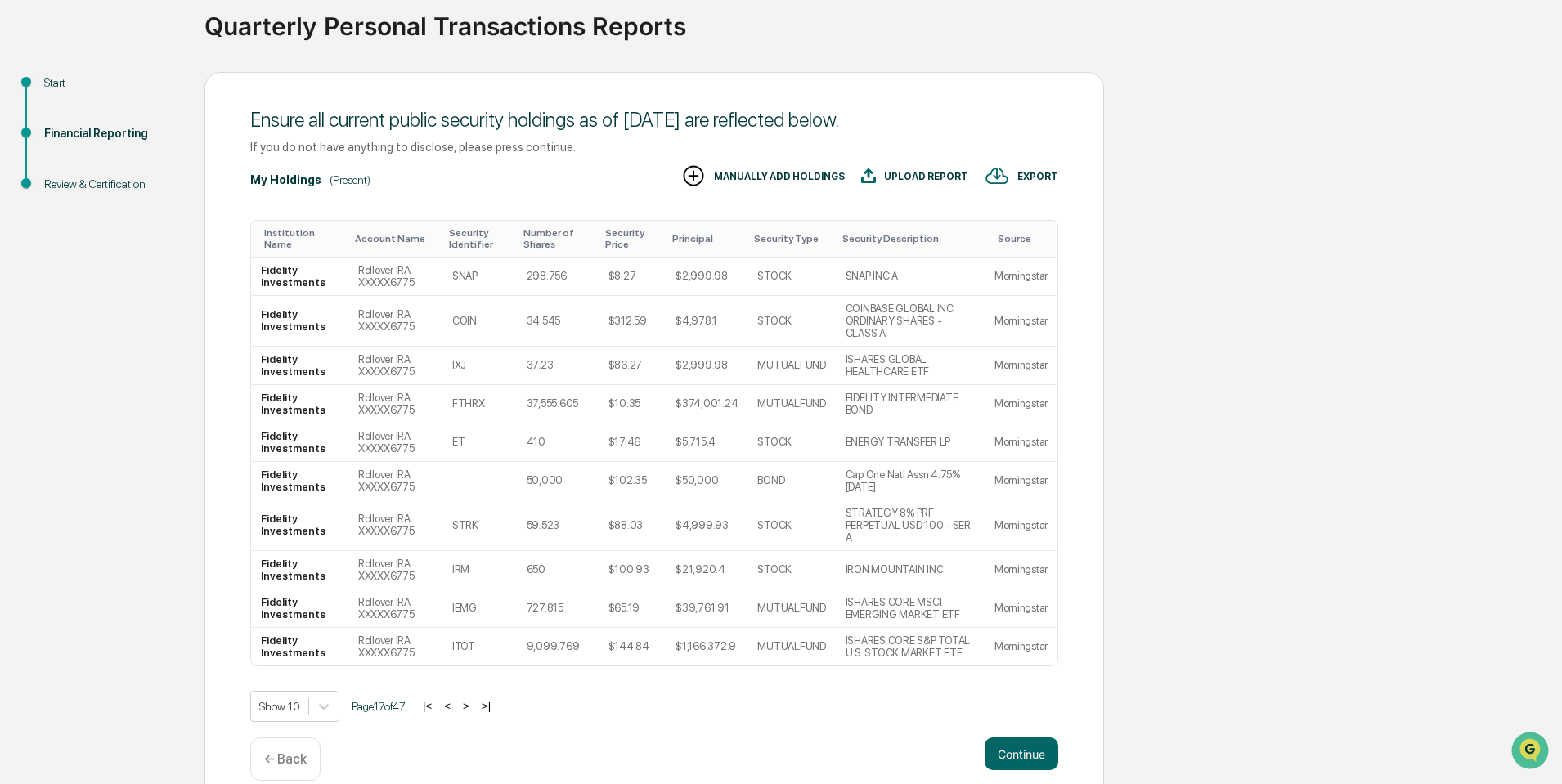
click at [474, 699] on button ">" at bounding box center [466, 706] width 16 height 14
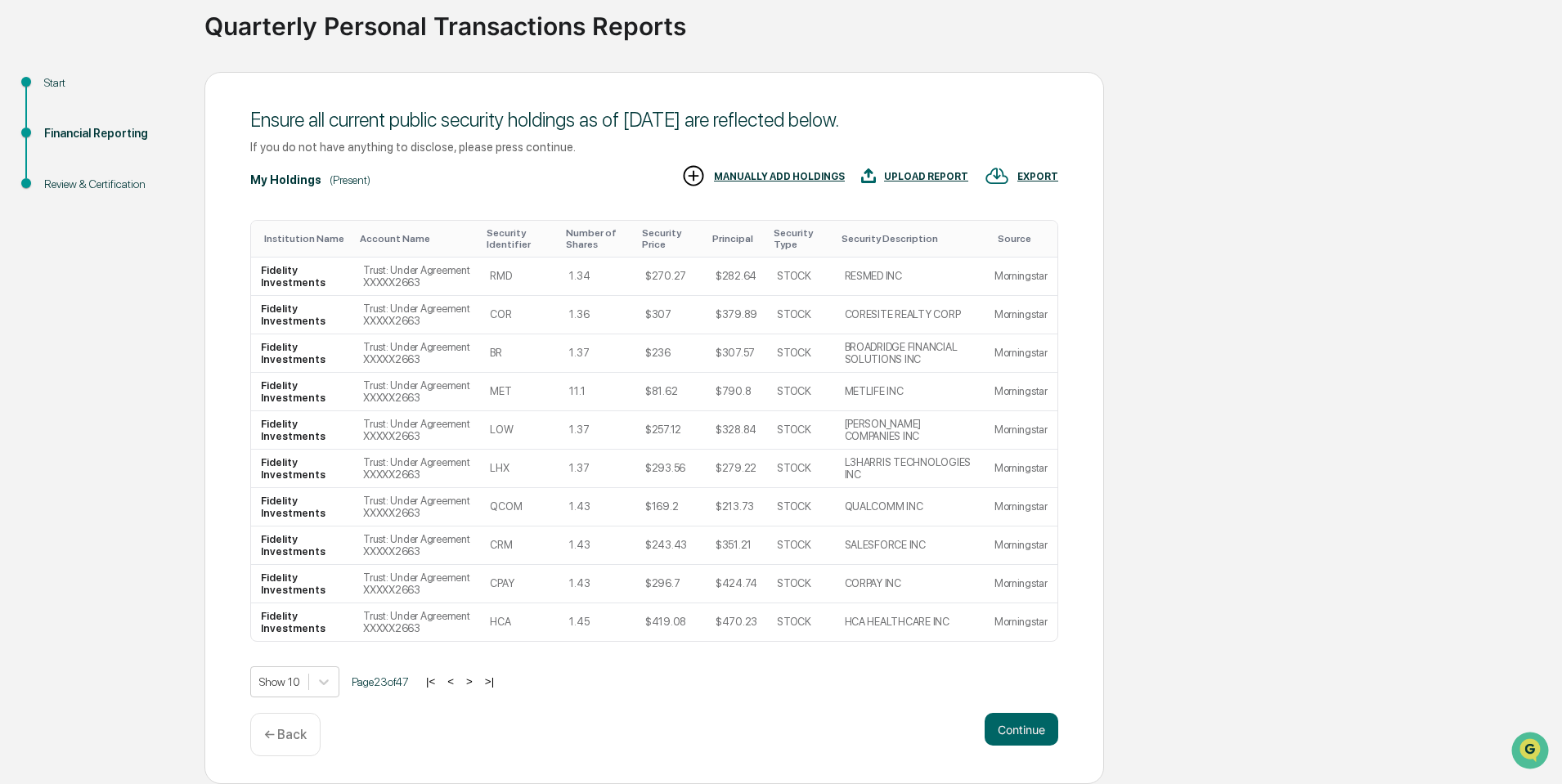
click at [474, 683] on button ">" at bounding box center [469, 682] width 16 height 14
click at [474, 683] on button ">" at bounding box center [468, 682] width 16 height 14
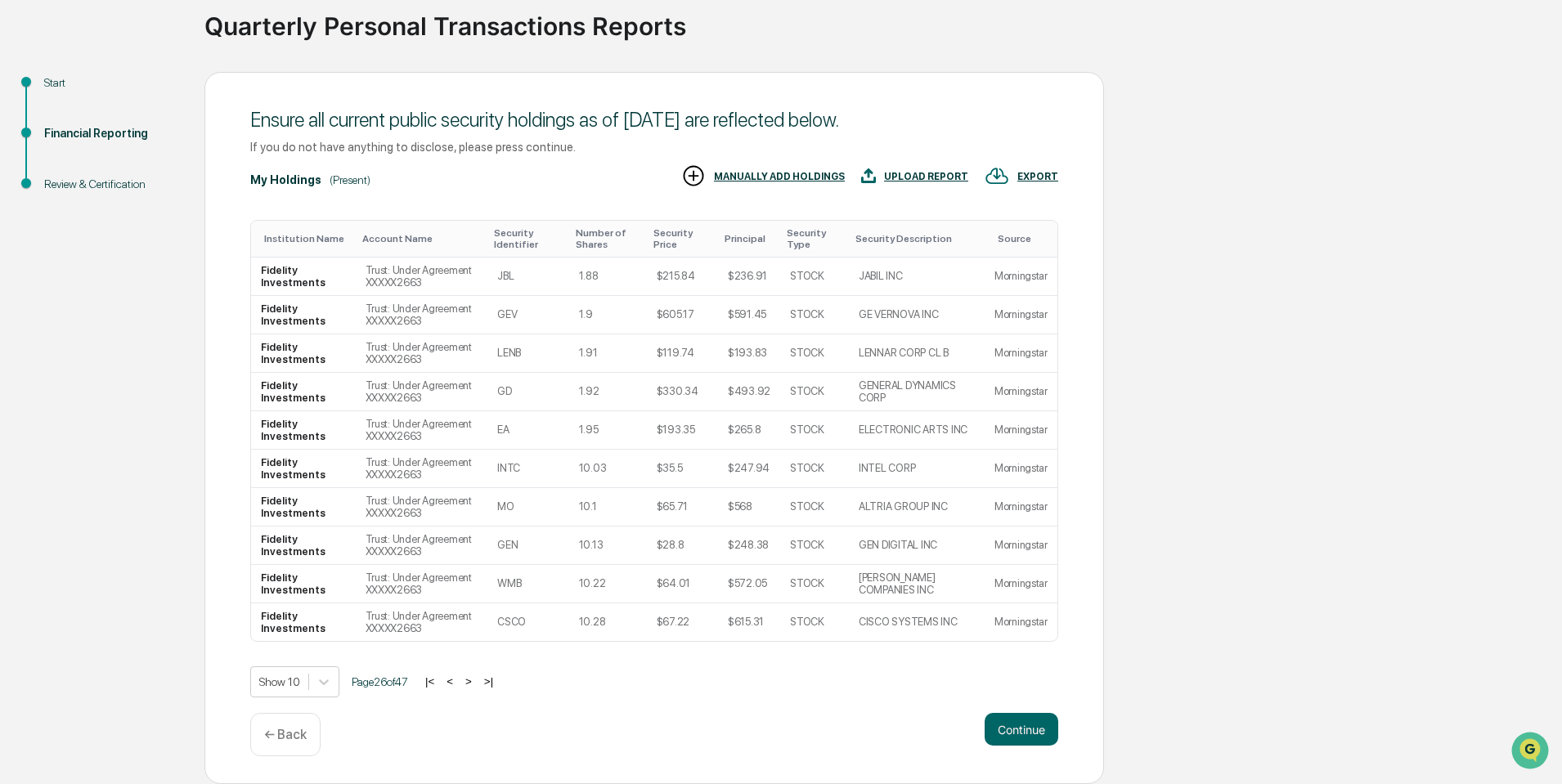
click at [458, 685] on button "<" at bounding box center [449, 682] width 16 height 14
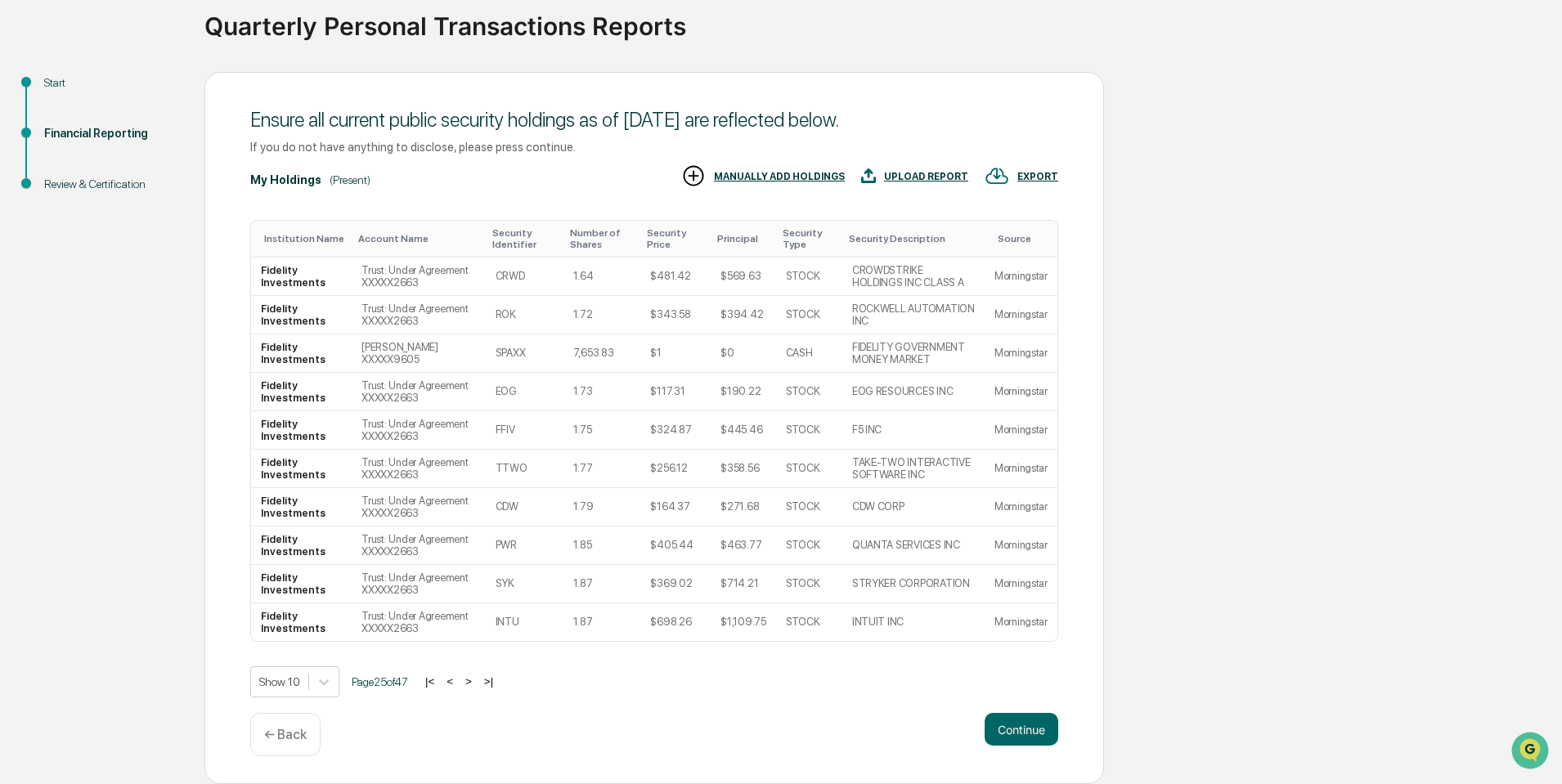
click at [473, 685] on button ">" at bounding box center [468, 682] width 16 height 14
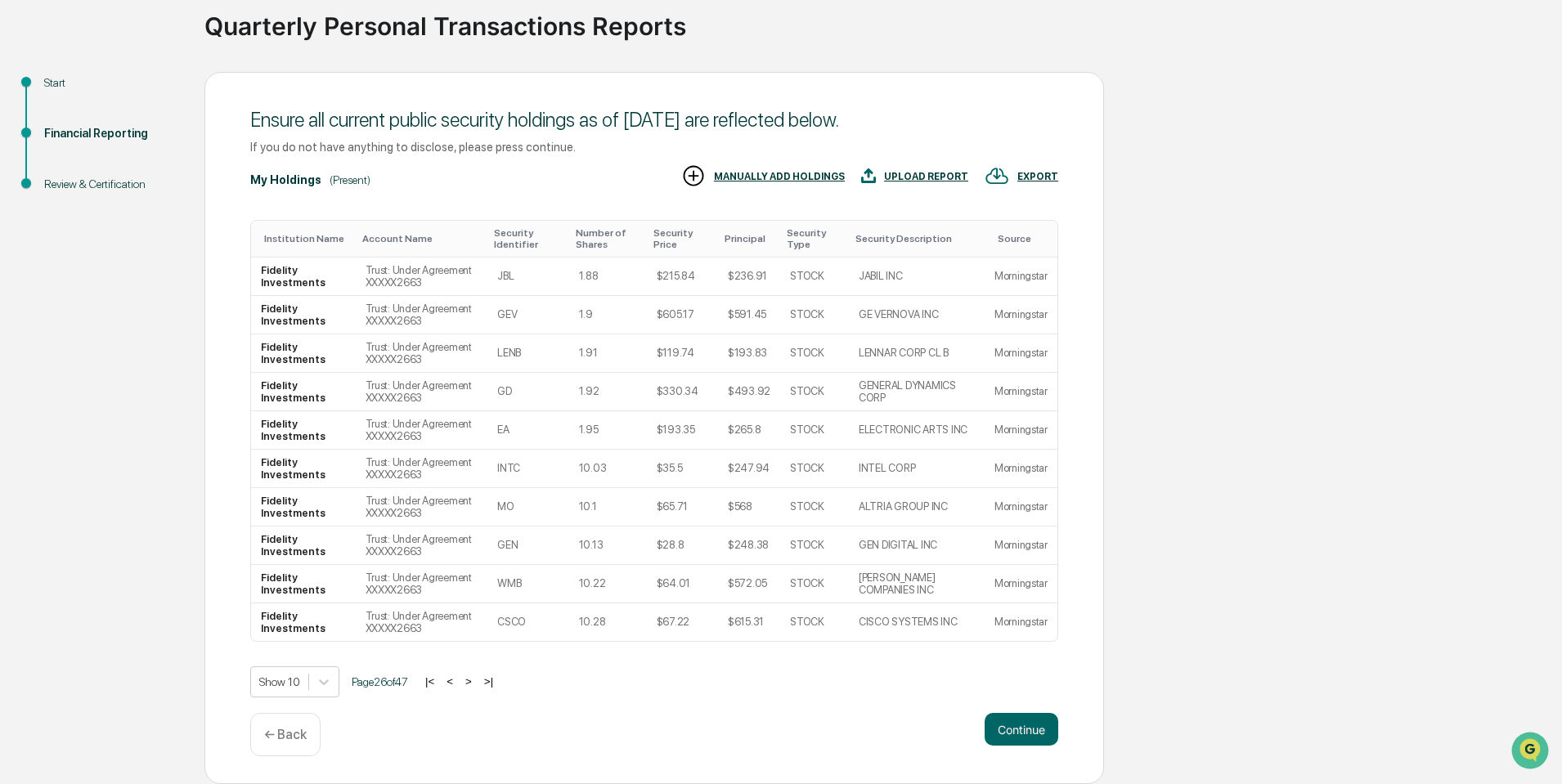
click at [473, 685] on button ">" at bounding box center [468, 682] width 16 height 14
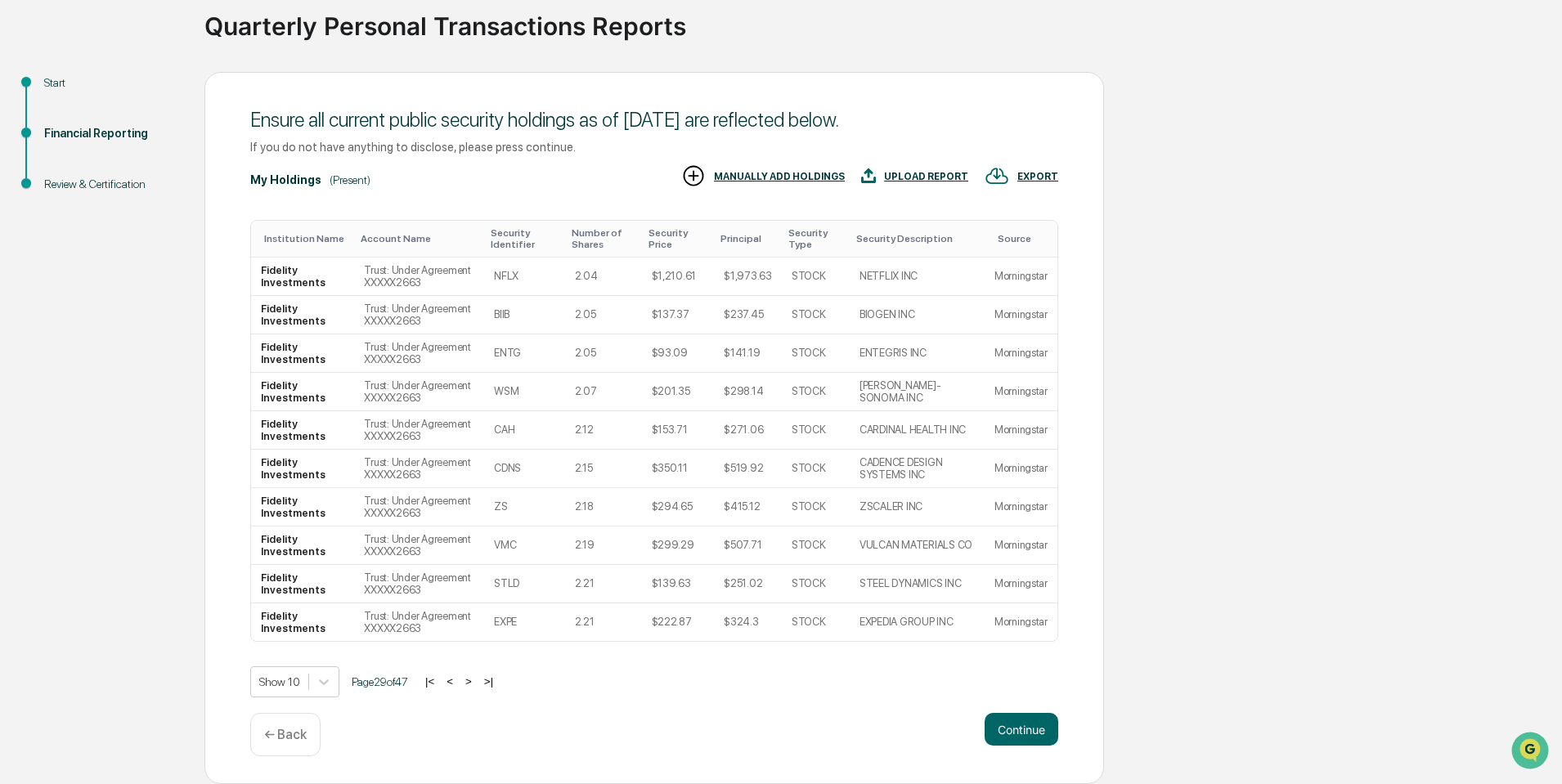
click at [473, 685] on button ">" at bounding box center [468, 682] width 16 height 14
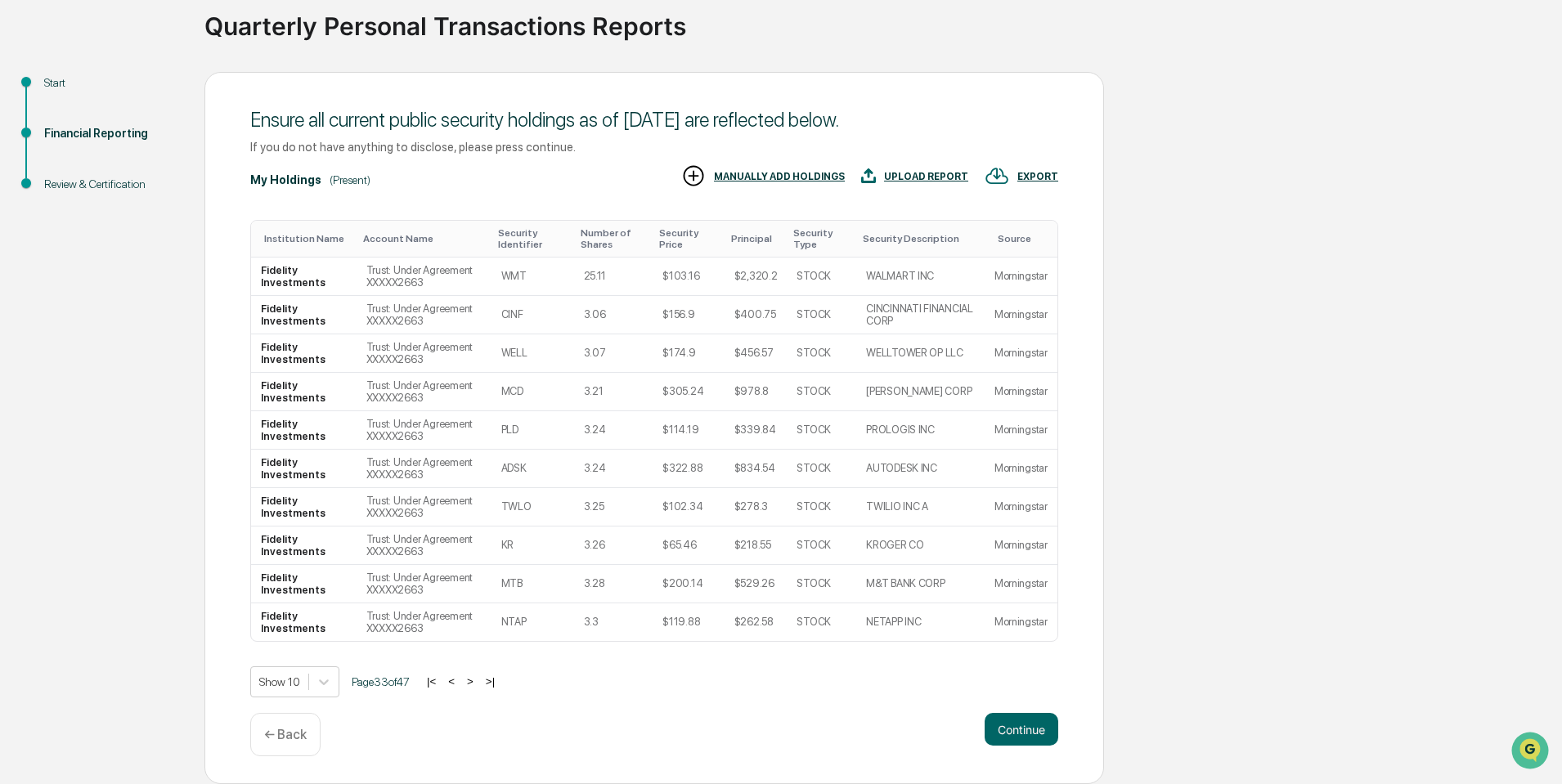
click at [473, 685] on button ">" at bounding box center [470, 682] width 16 height 14
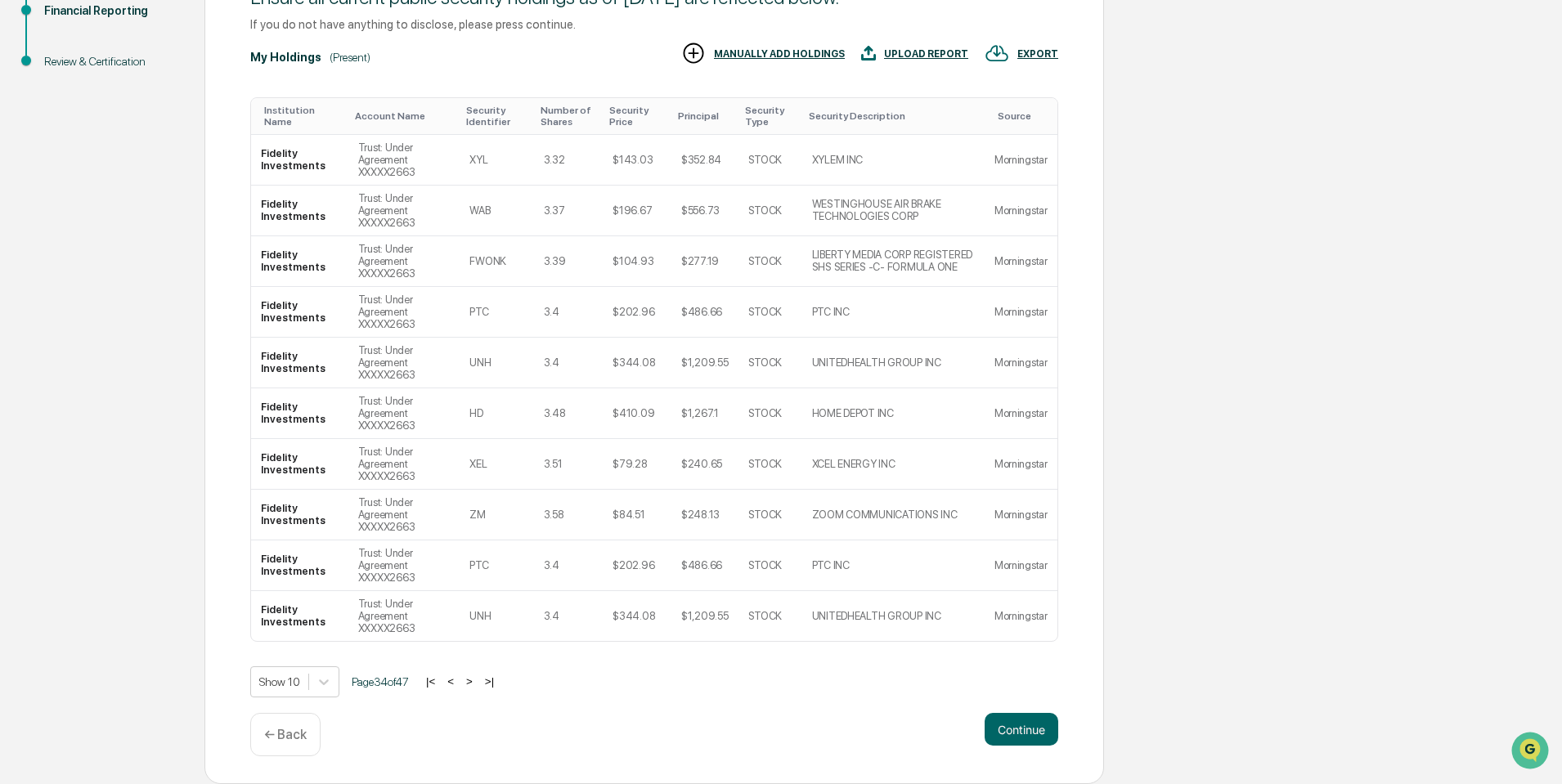
click at [473, 685] on button ">" at bounding box center [469, 682] width 16 height 14
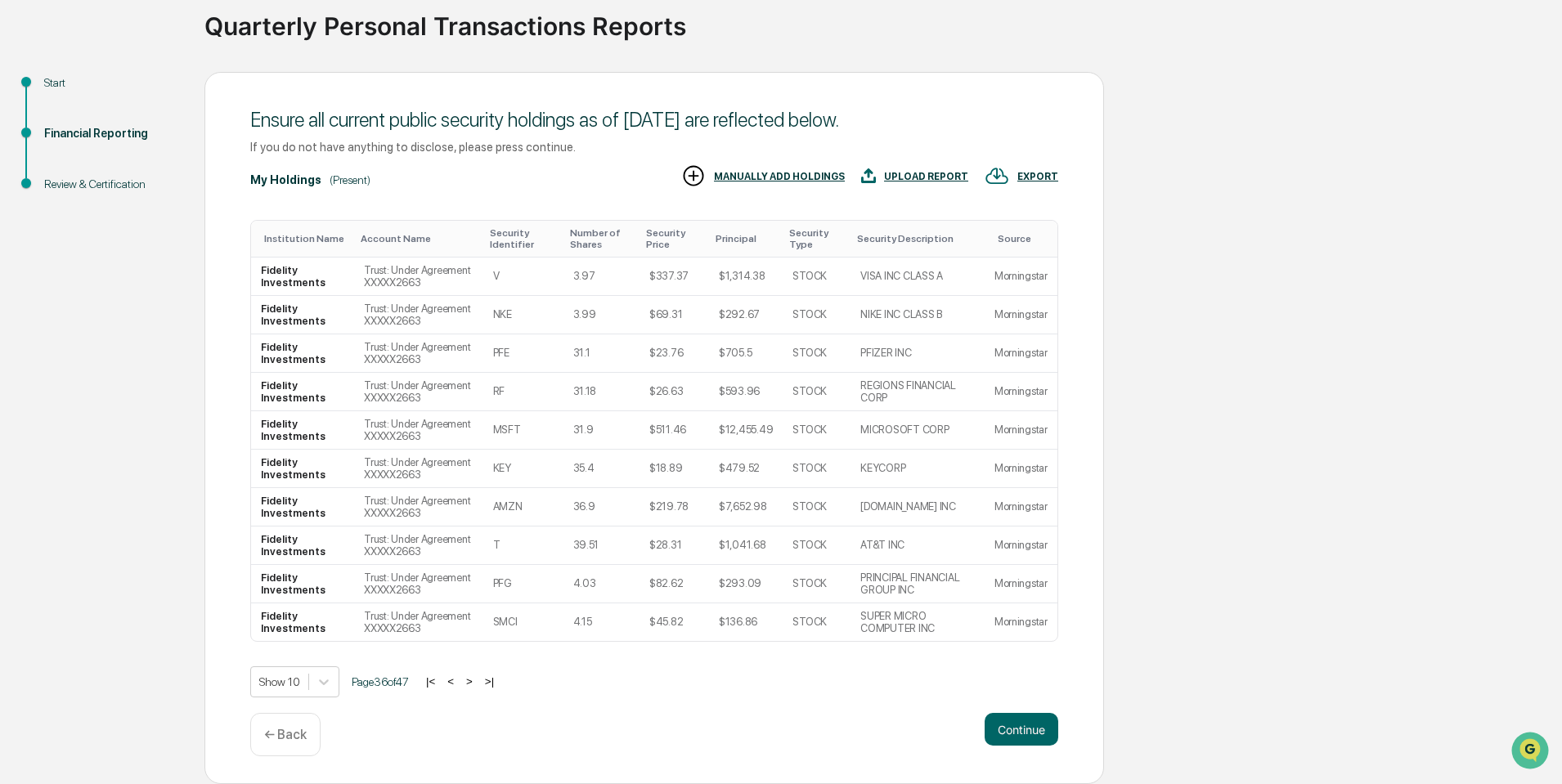
click at [473, 685] on button ">" at bounding box center [469, 682] width 16 height 14
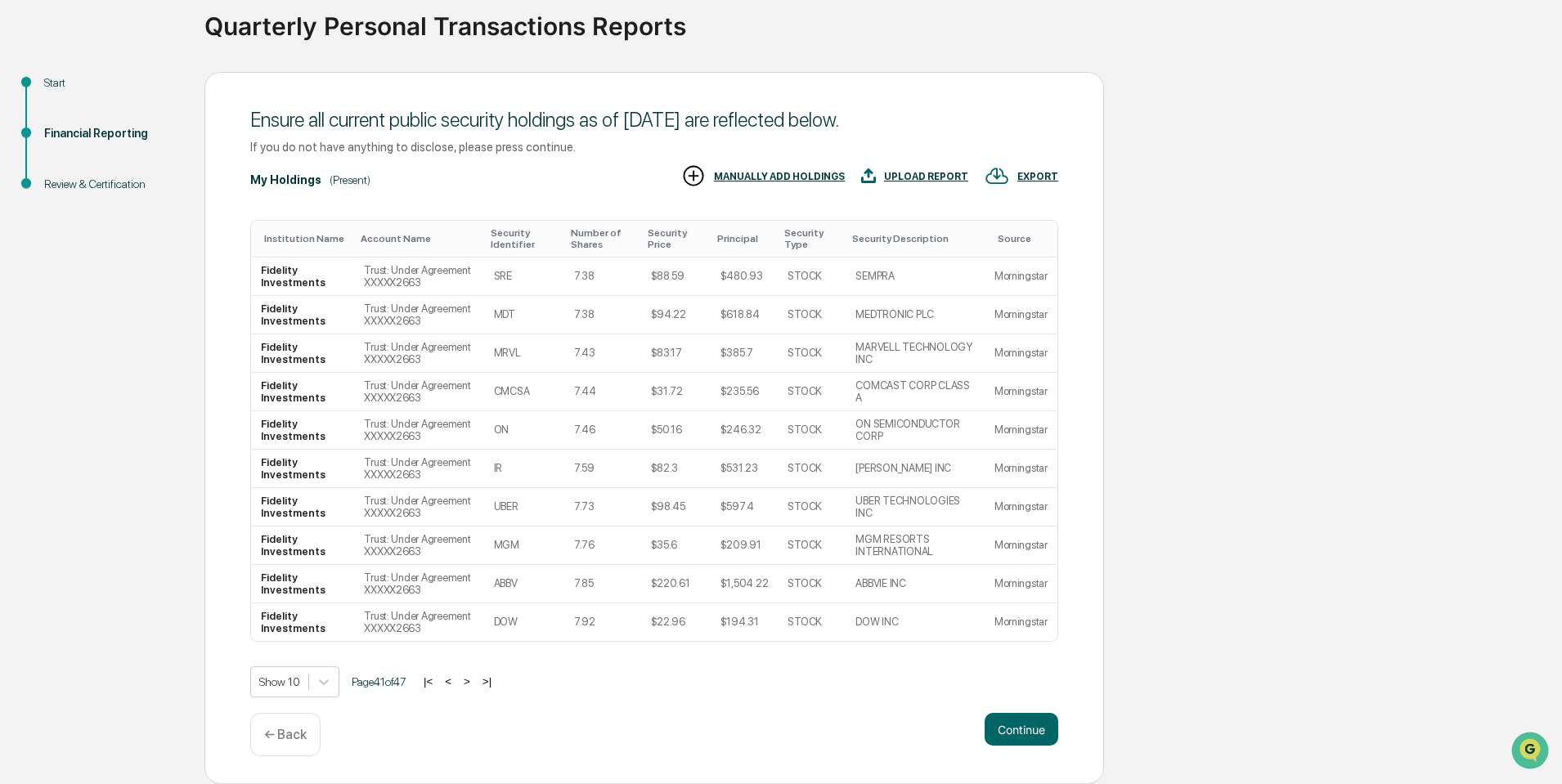
click at [473, 685] on button ">" at bounding box center [466, 682] width 16 height 14
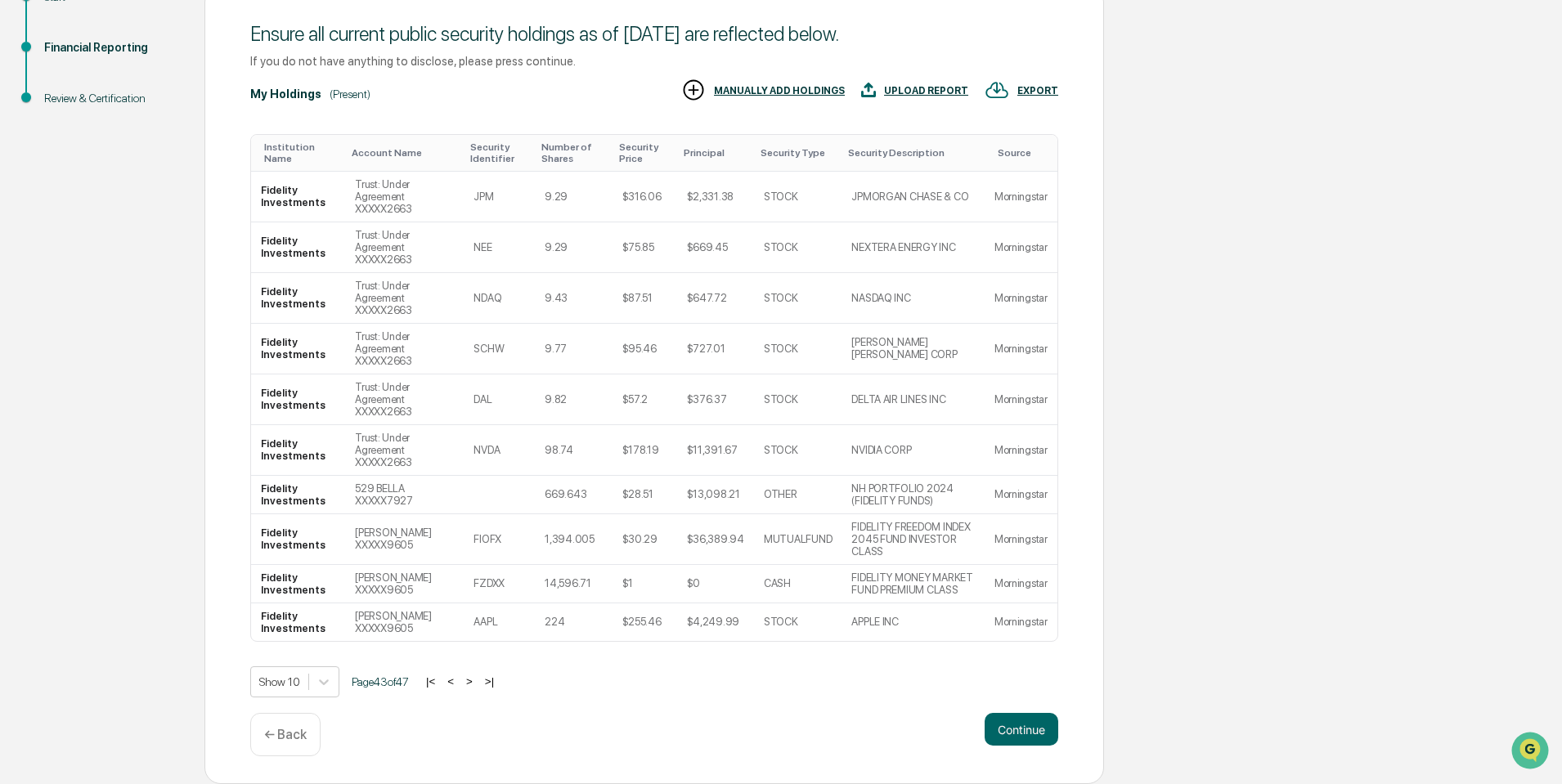
click at [473, 685] on button ">" at bounding box center [469, 682] width 16 height 14
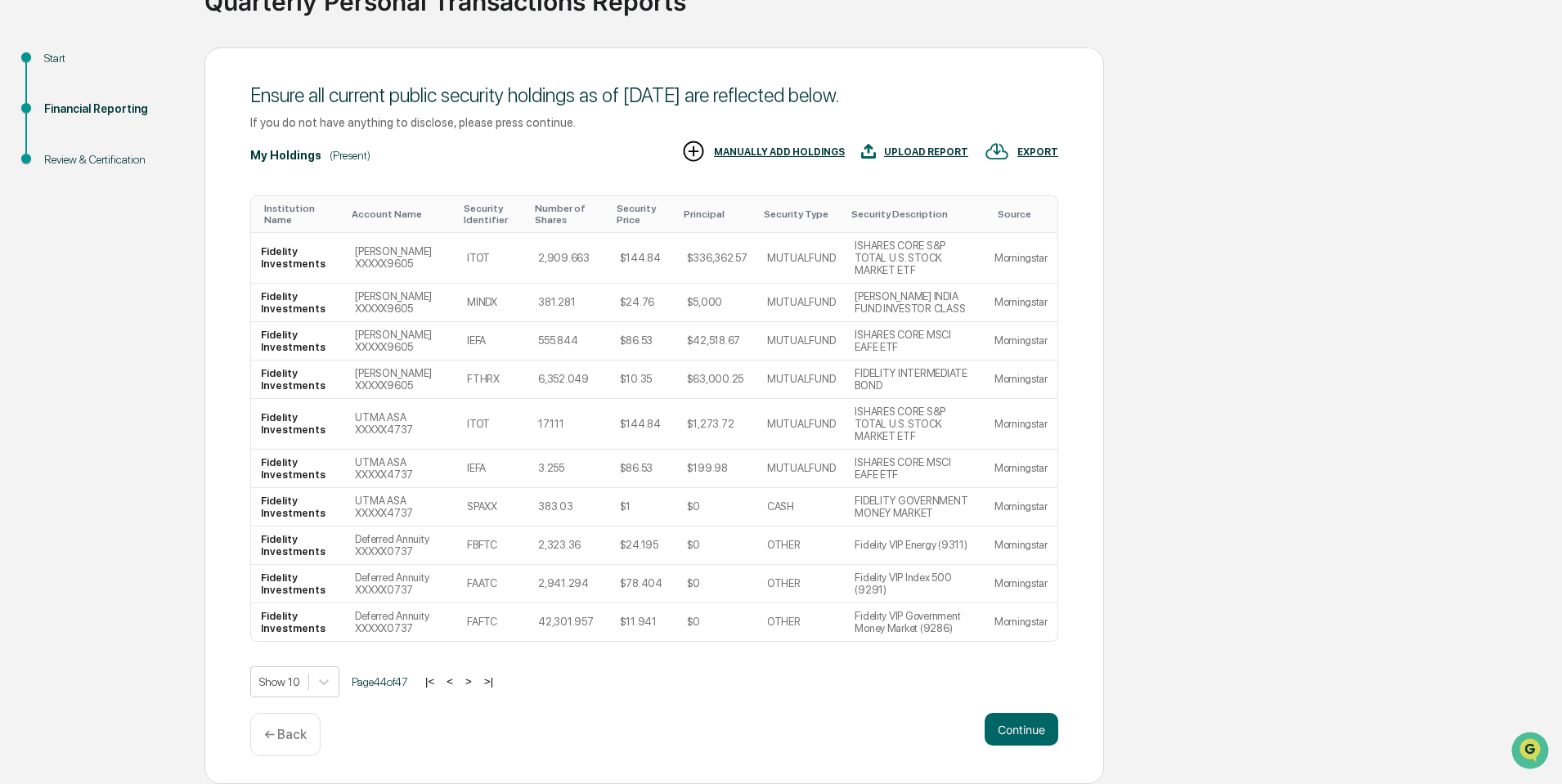
scroll to position [122, 0]
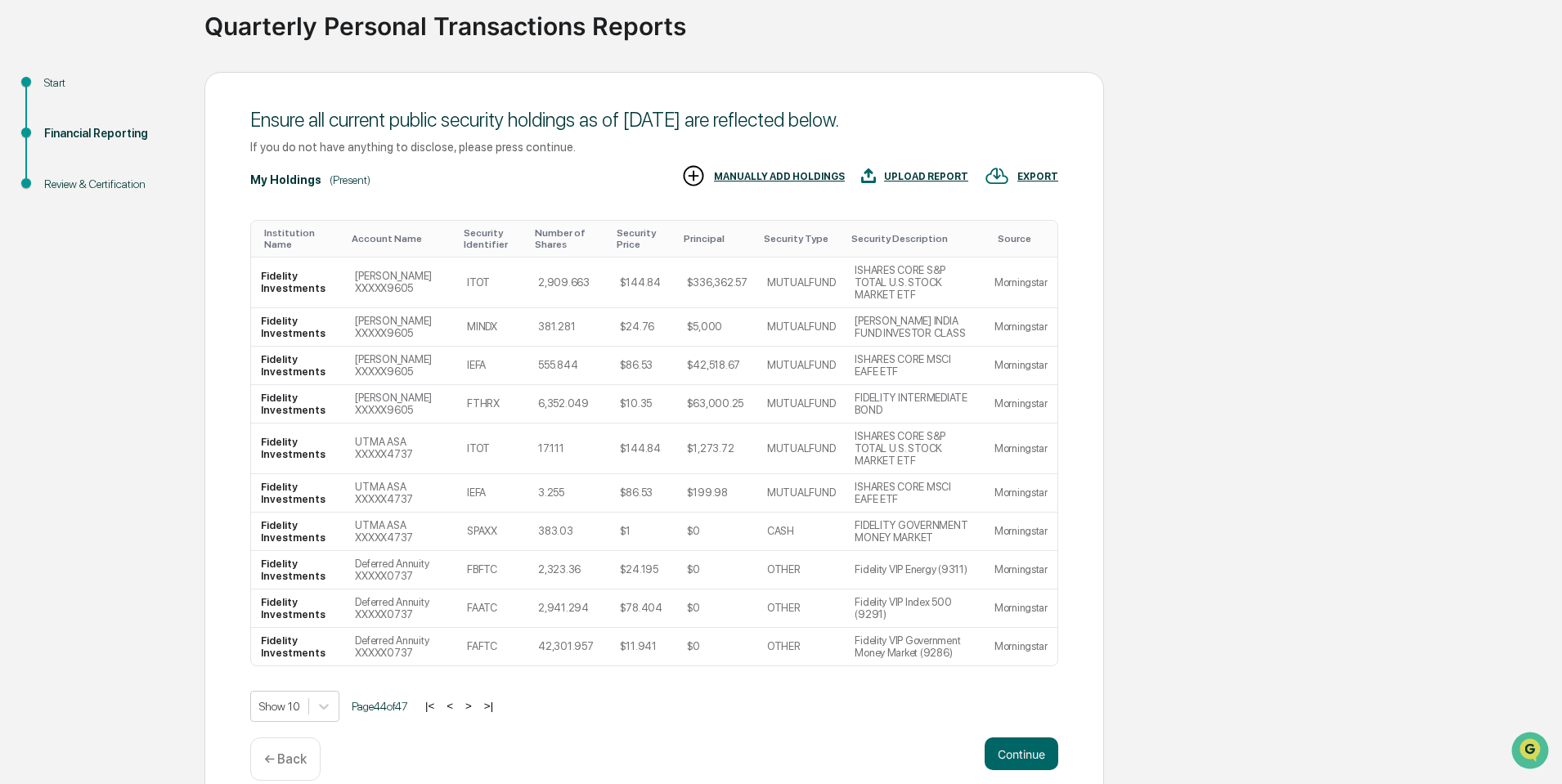
click at [473, 699] on button ">" at bounding box center [468, 706] width 16 height 14
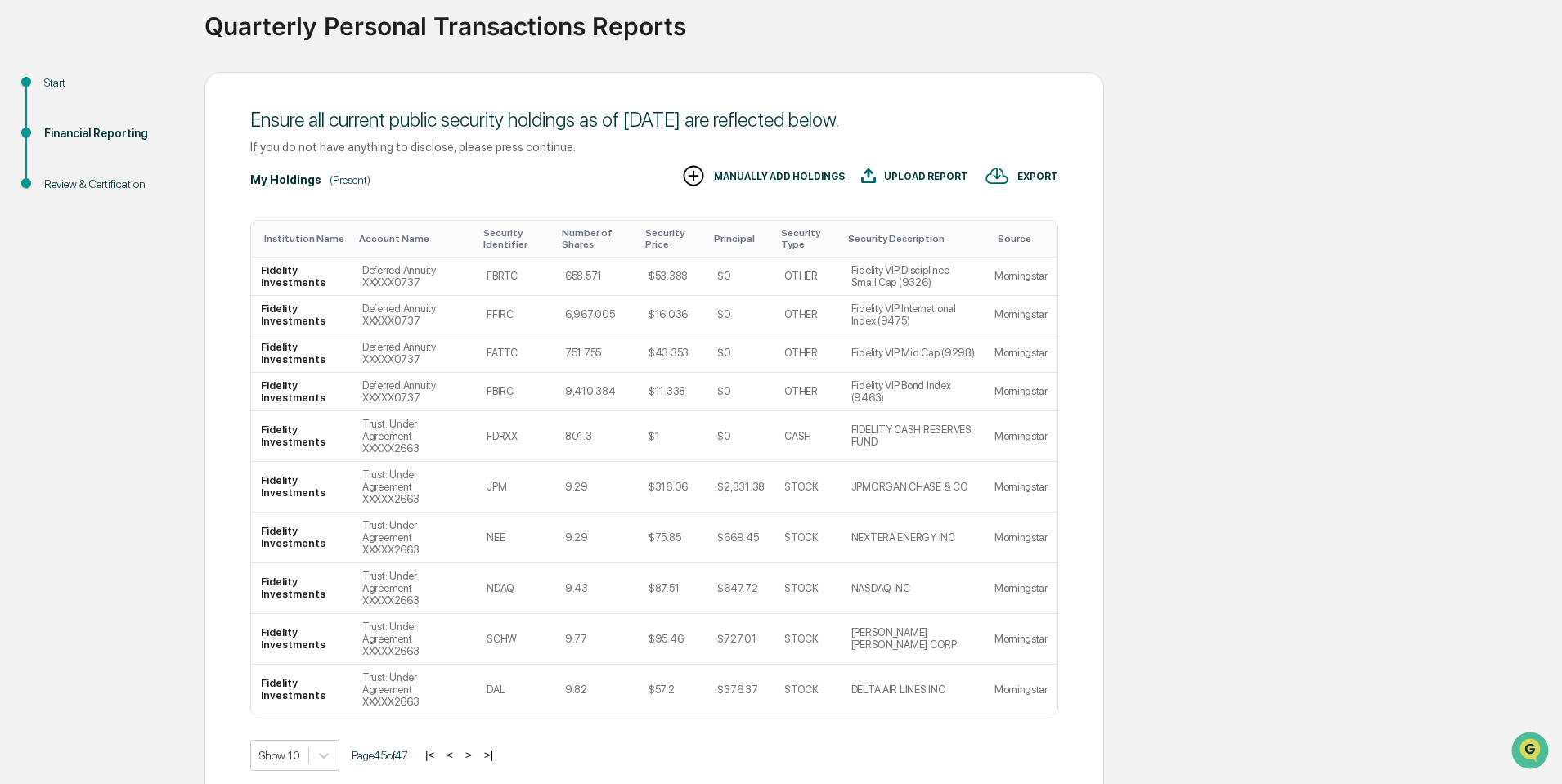
click at [473, 748] on button ">" at bounding box center [468, 755] width 16 height 14
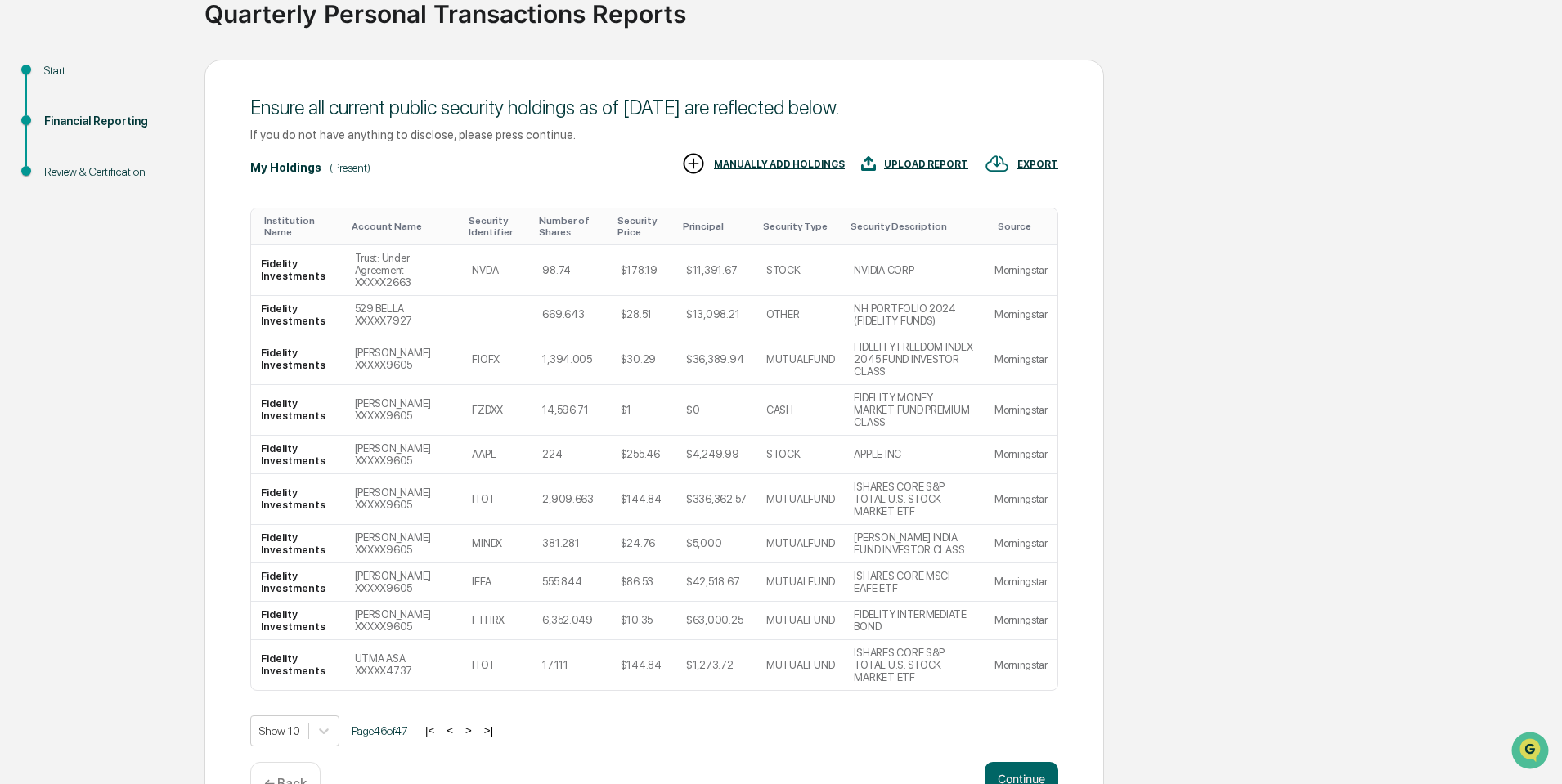
click at [473, 723] on button ">" at bounding box center [468, 730] width 16 height 14
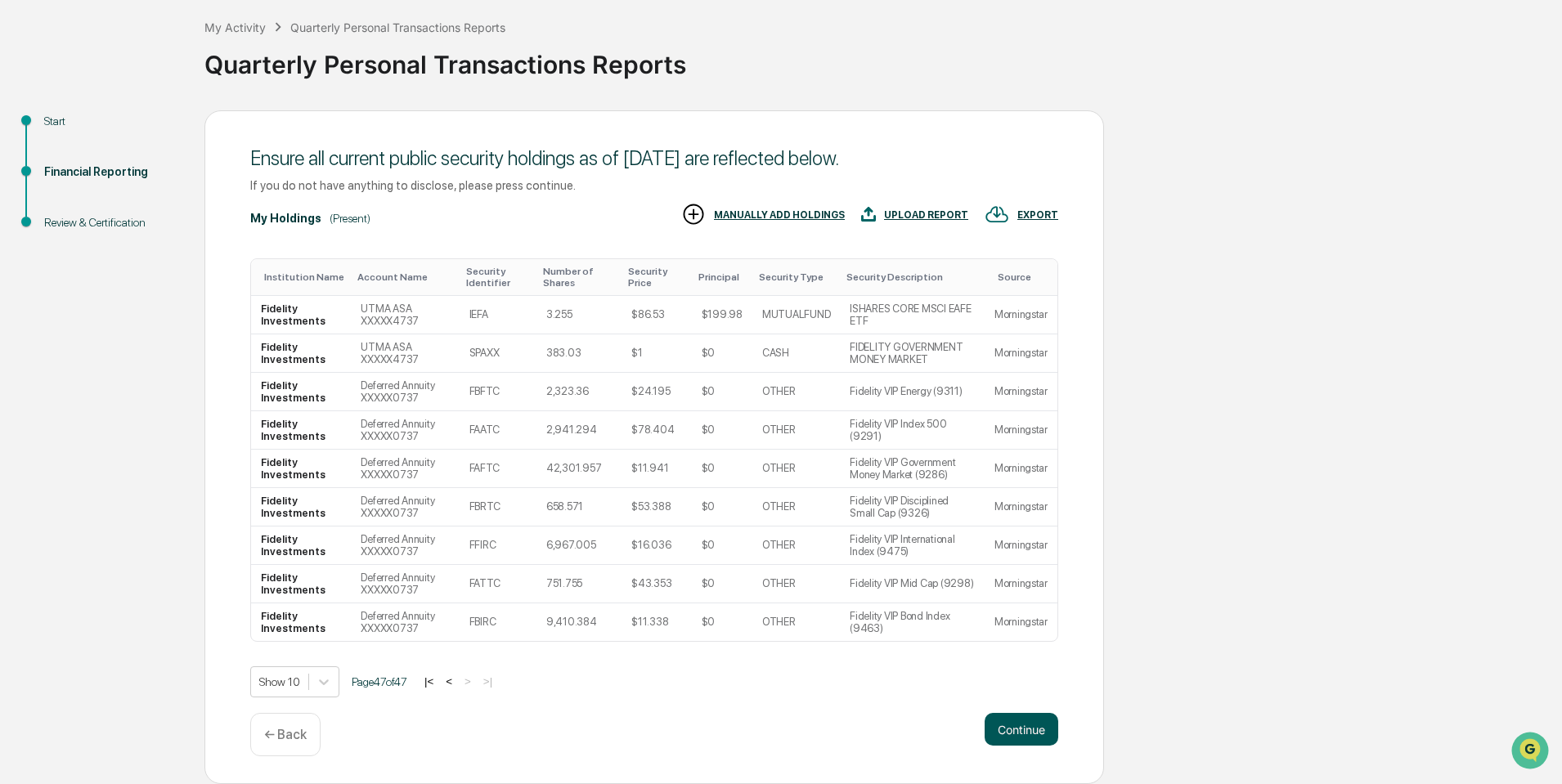
click at [1022, 732] on button "Continue" at bounding box center [1021, 728] width 74 height 33
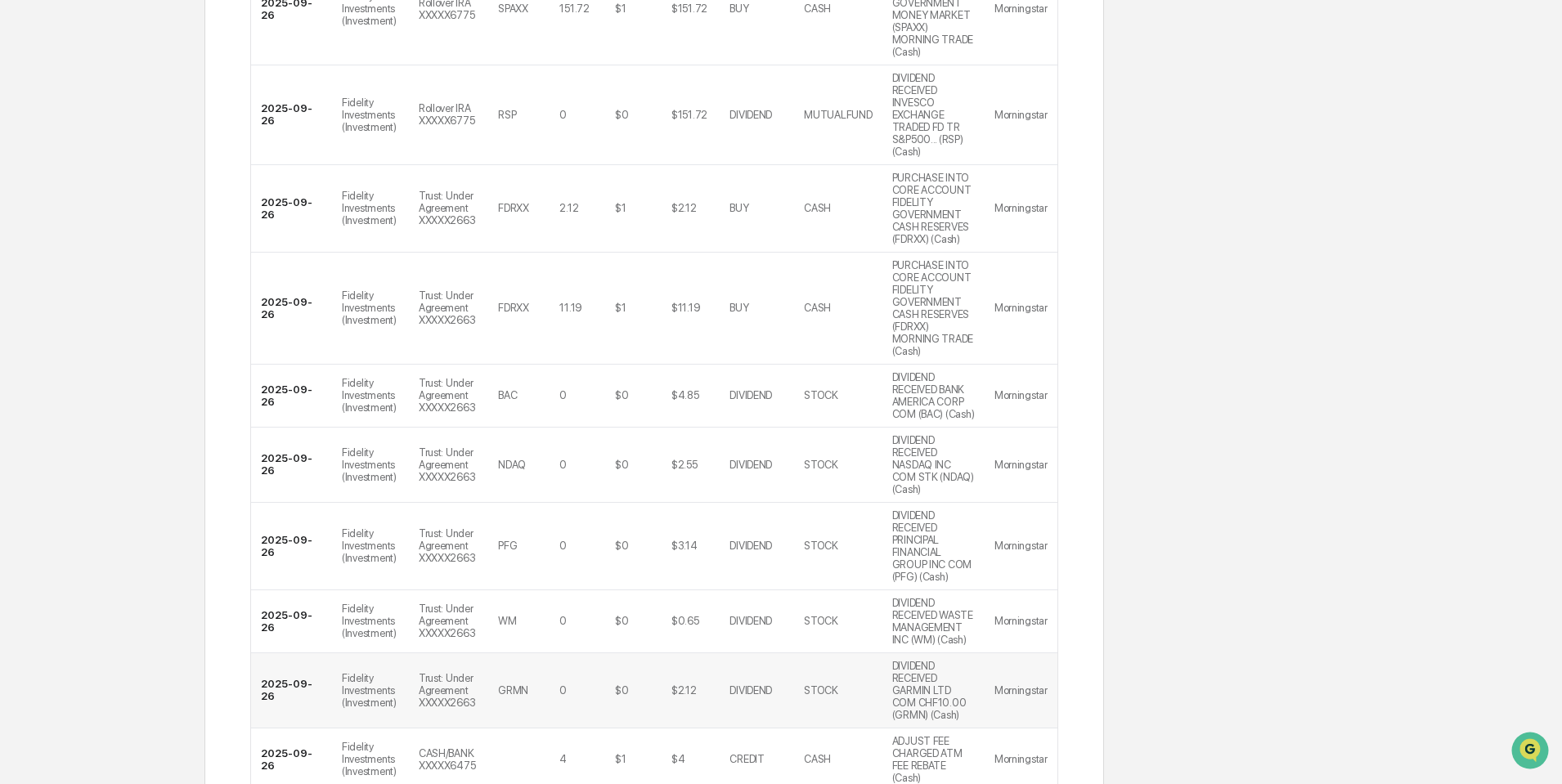
scroll to position [466, 0]
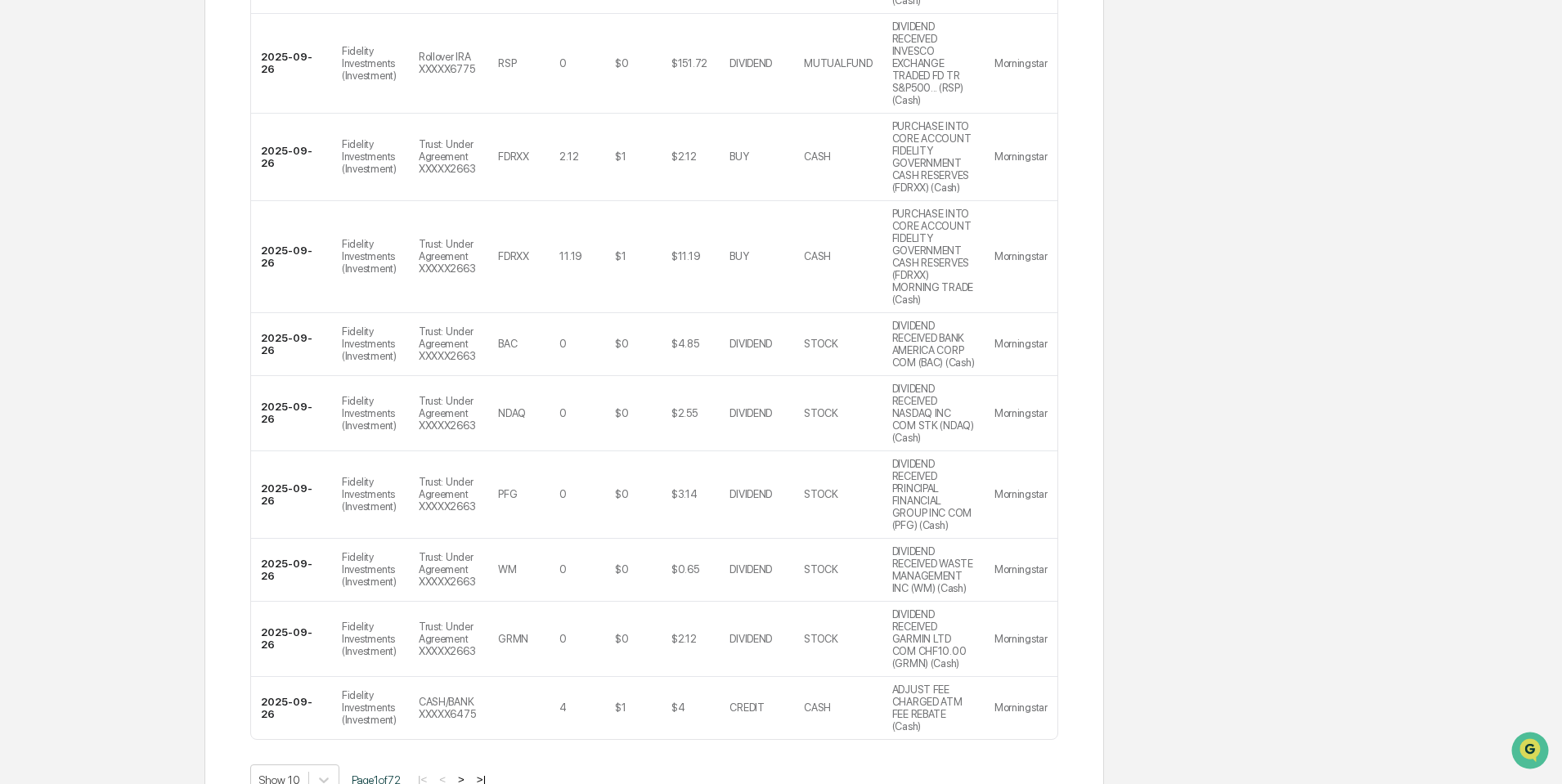
click at [467, 772] on button ">" at bounding box center [461, 779] width 16 height 14
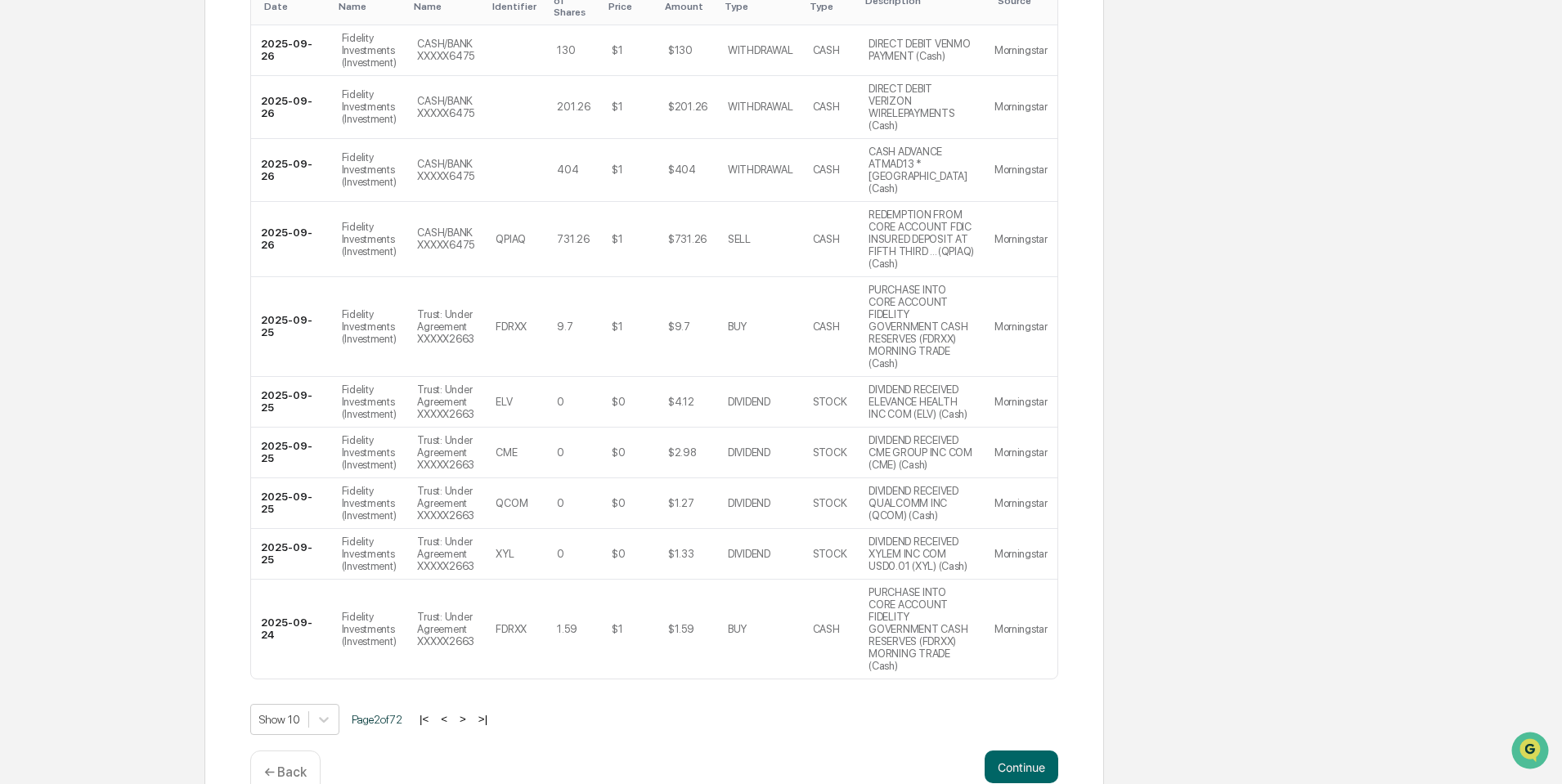
click at [467, 711] on button ">" at bounding box center [462, 718] width 16 height 14
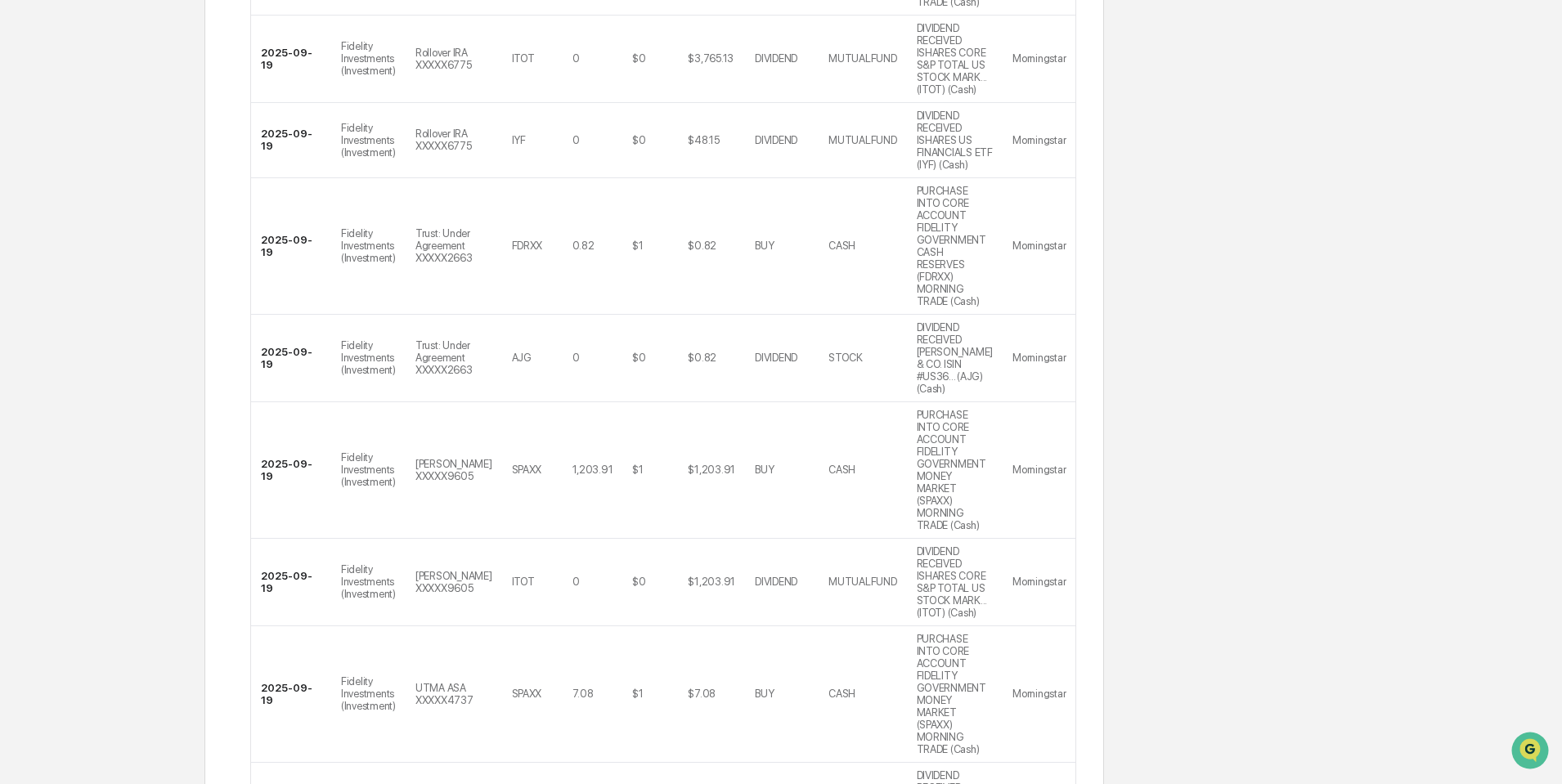
scroll to position [466, 0]
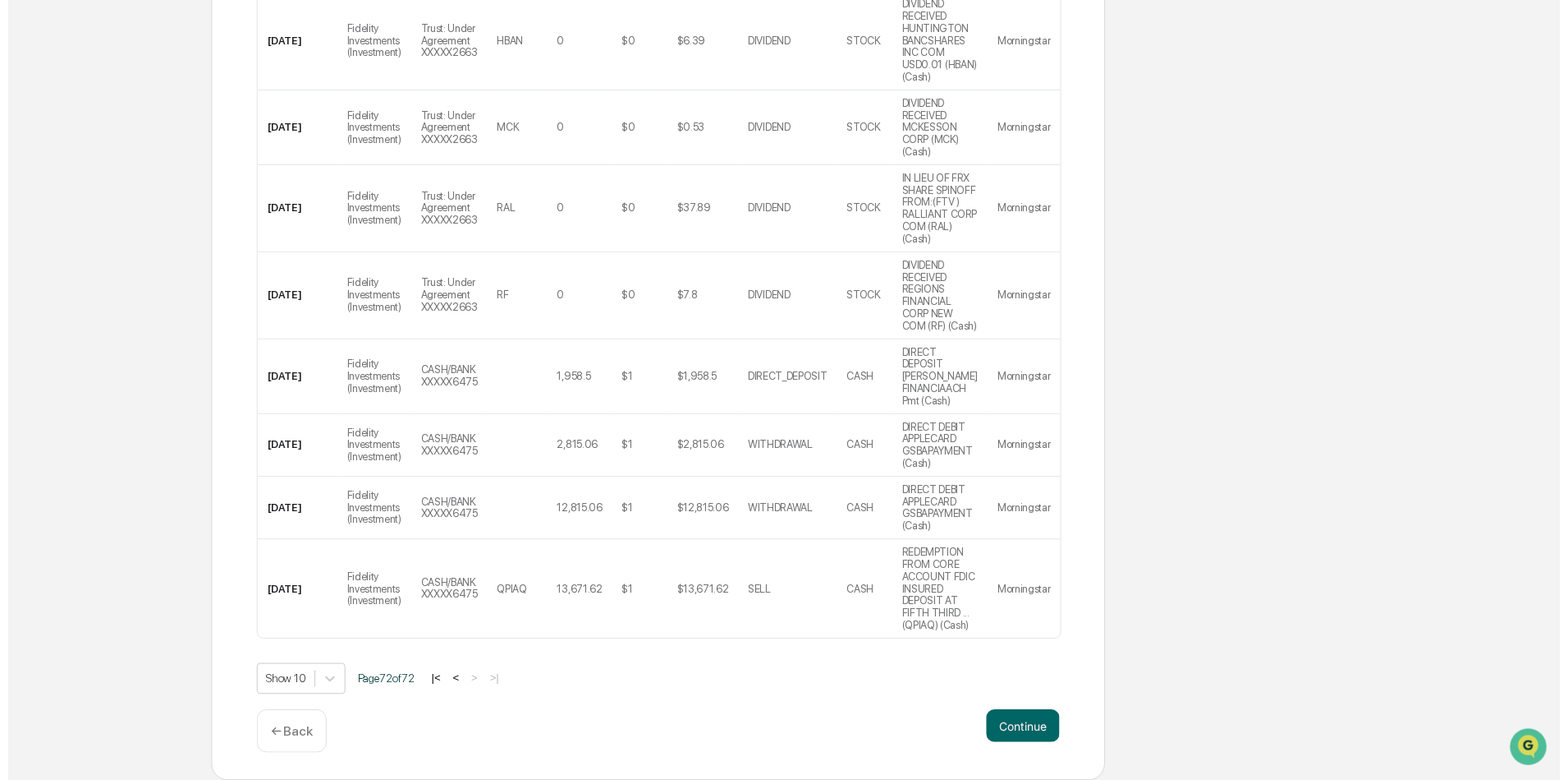
scroll to position [468, 0]
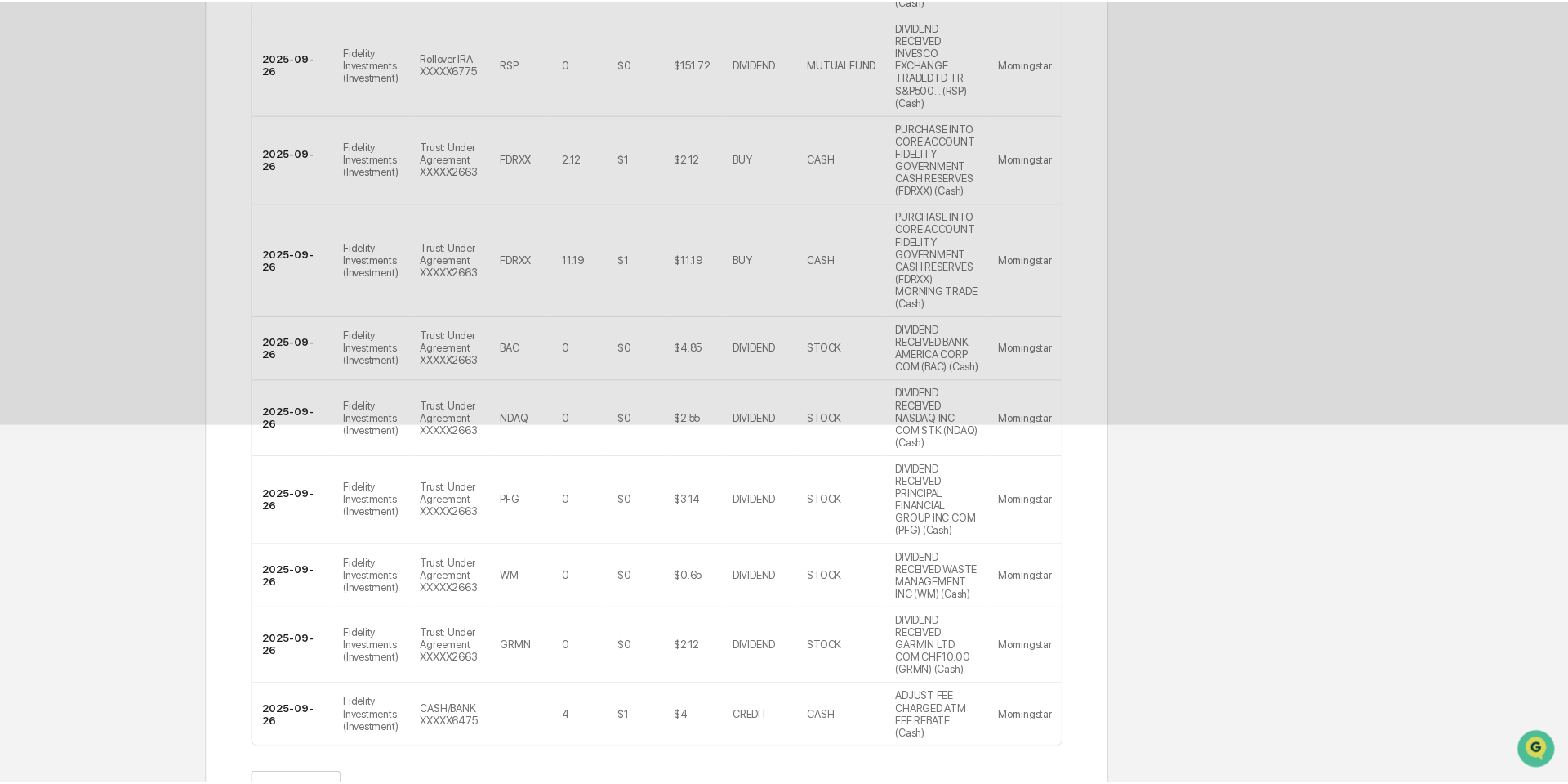
scroll to position [0, 0]
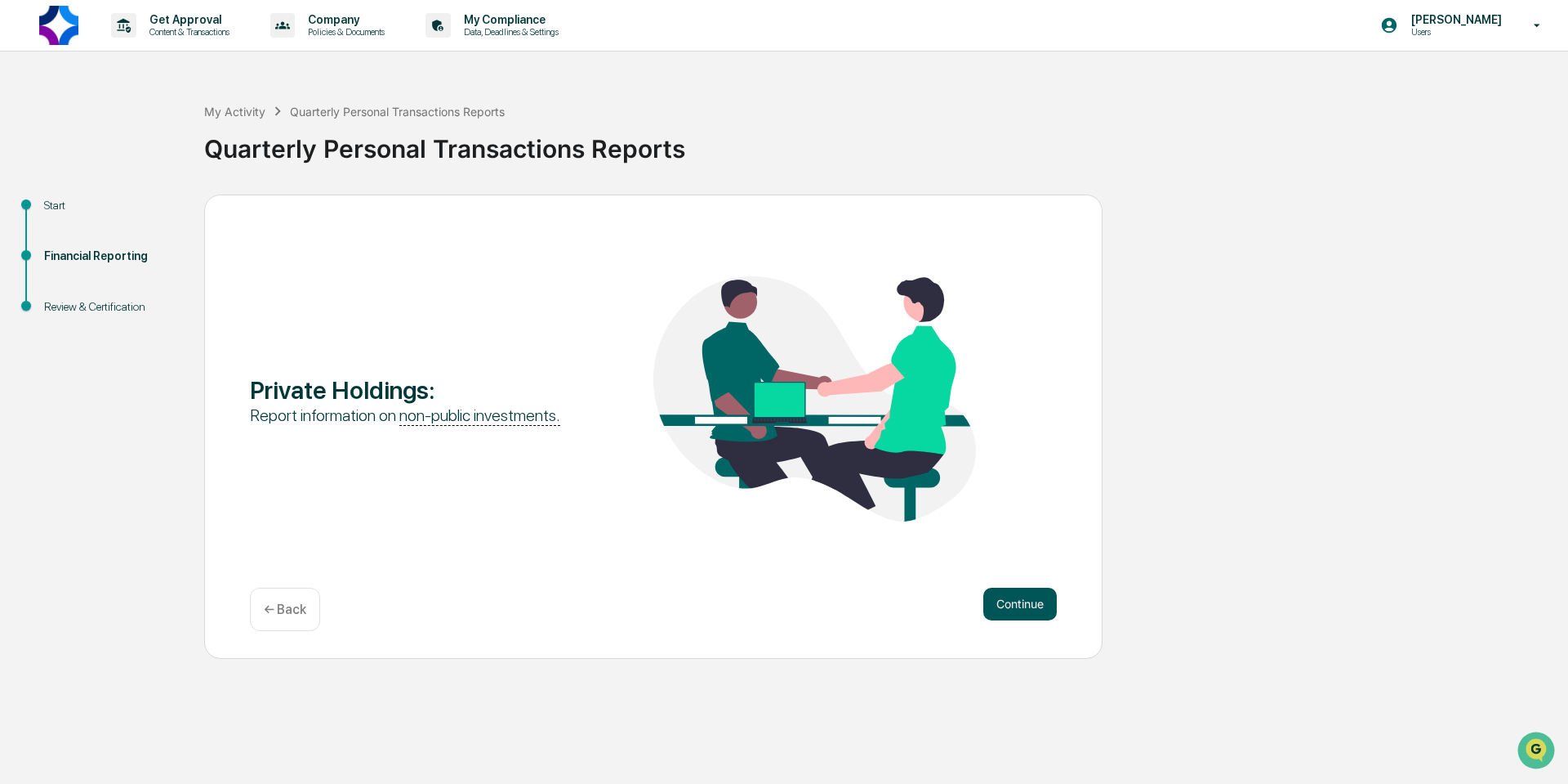
click at [1031, 598] on button "Continue" at bounding box center [1020, 603] width 73 height 33
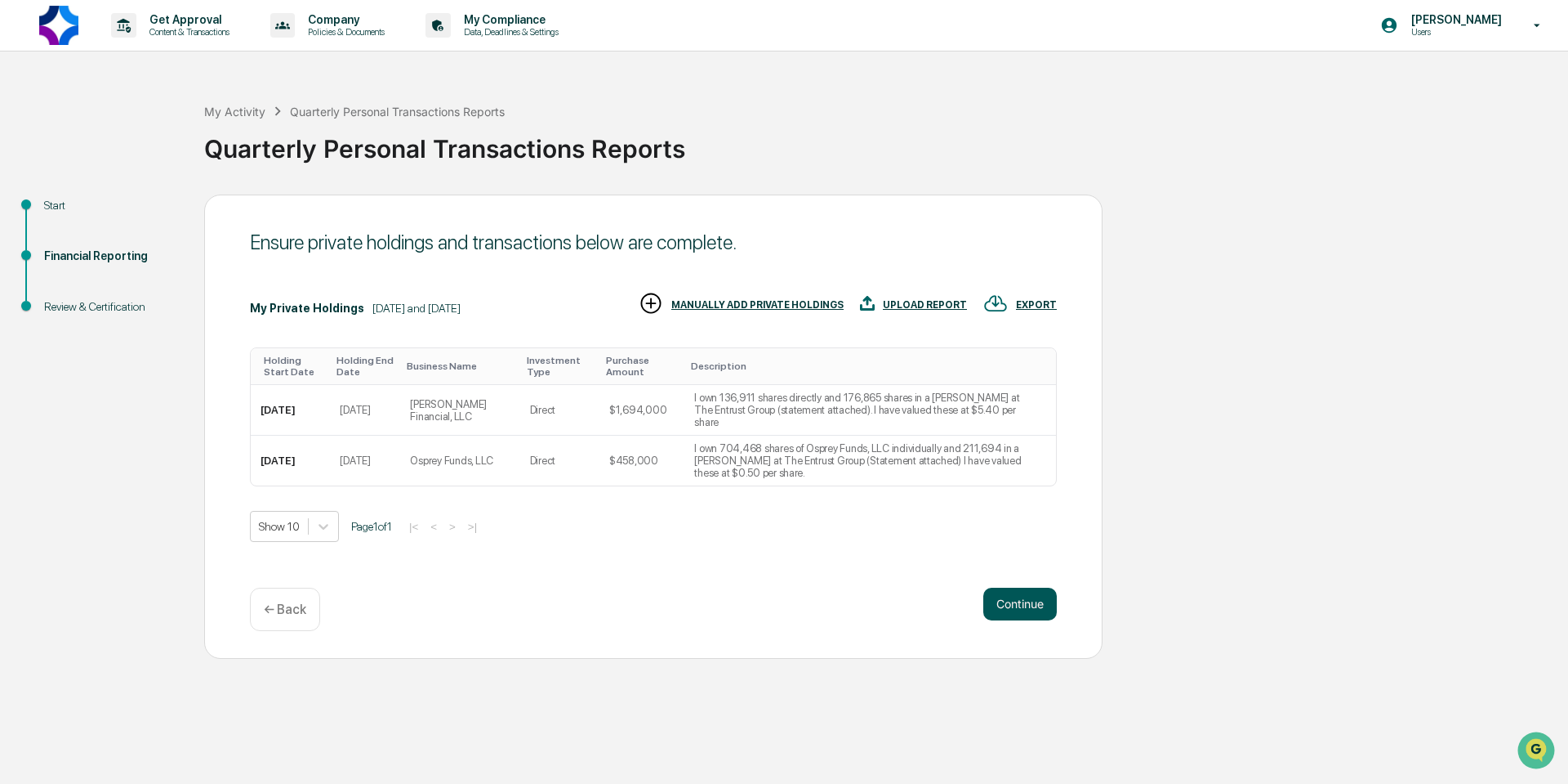
click at [1014, 605] on button "Continue" at bounding box center [1020, 603] width 73 height 33
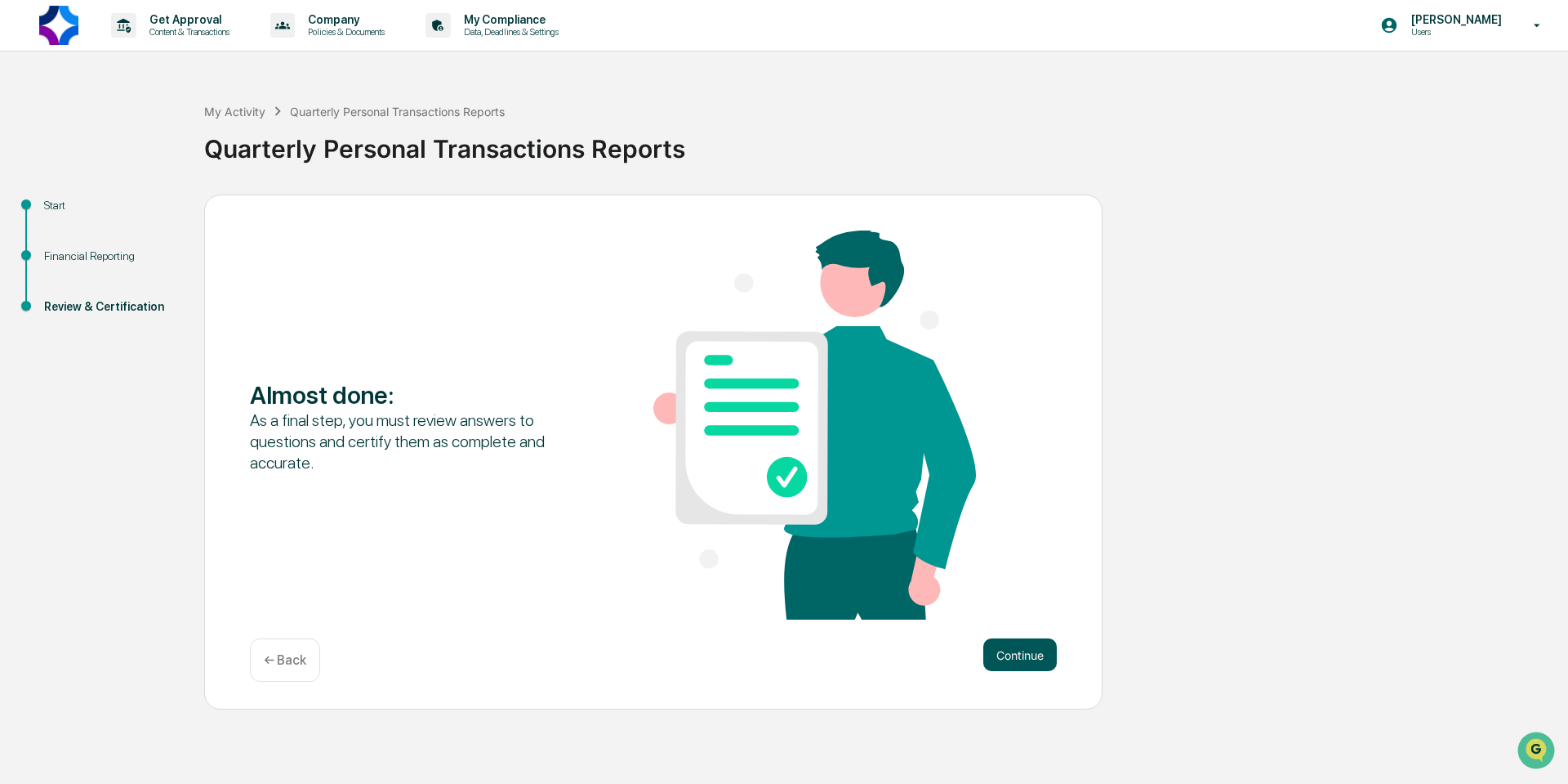
click at [1037, 661] on button "Continue" at bounding box center [1020, 654] width 73 height 33
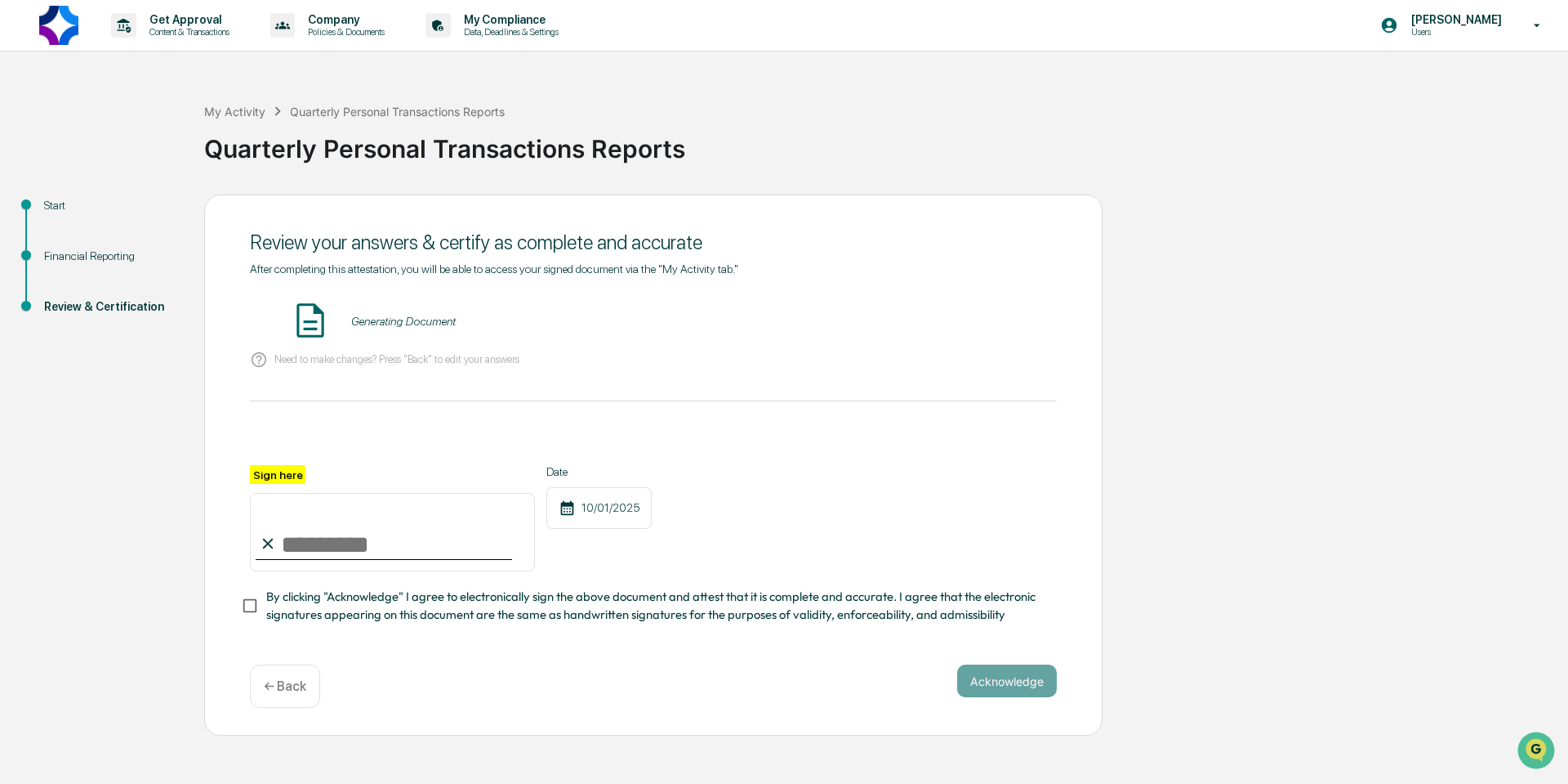
click at [290, 550] on input "Sign here" at bounding box center [392, 532] width 285 height 78
type input "**********"
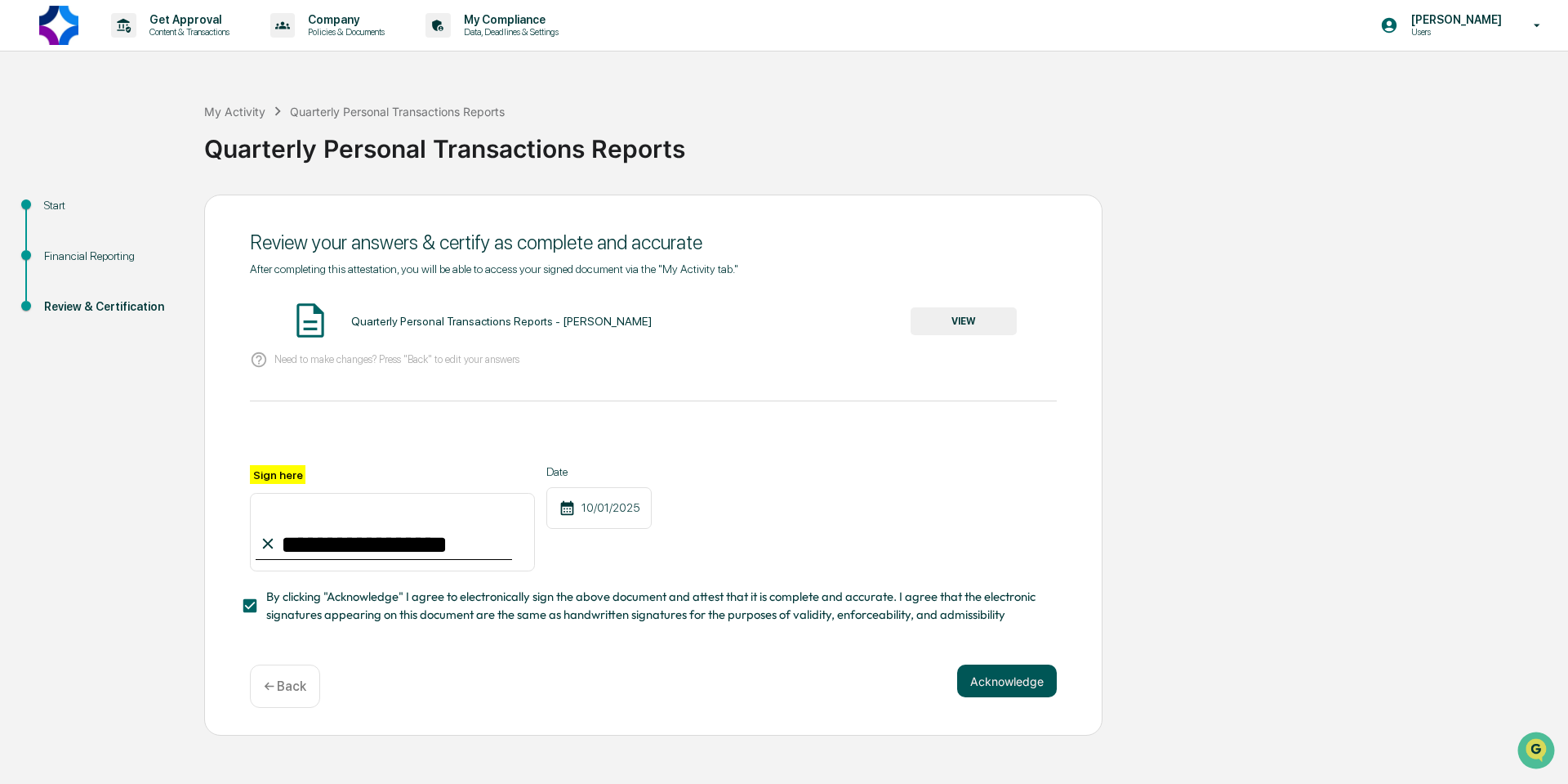
click at [994, 689] on button "Acknowledge" at bounding box center [1007, 681] width 99 height 33
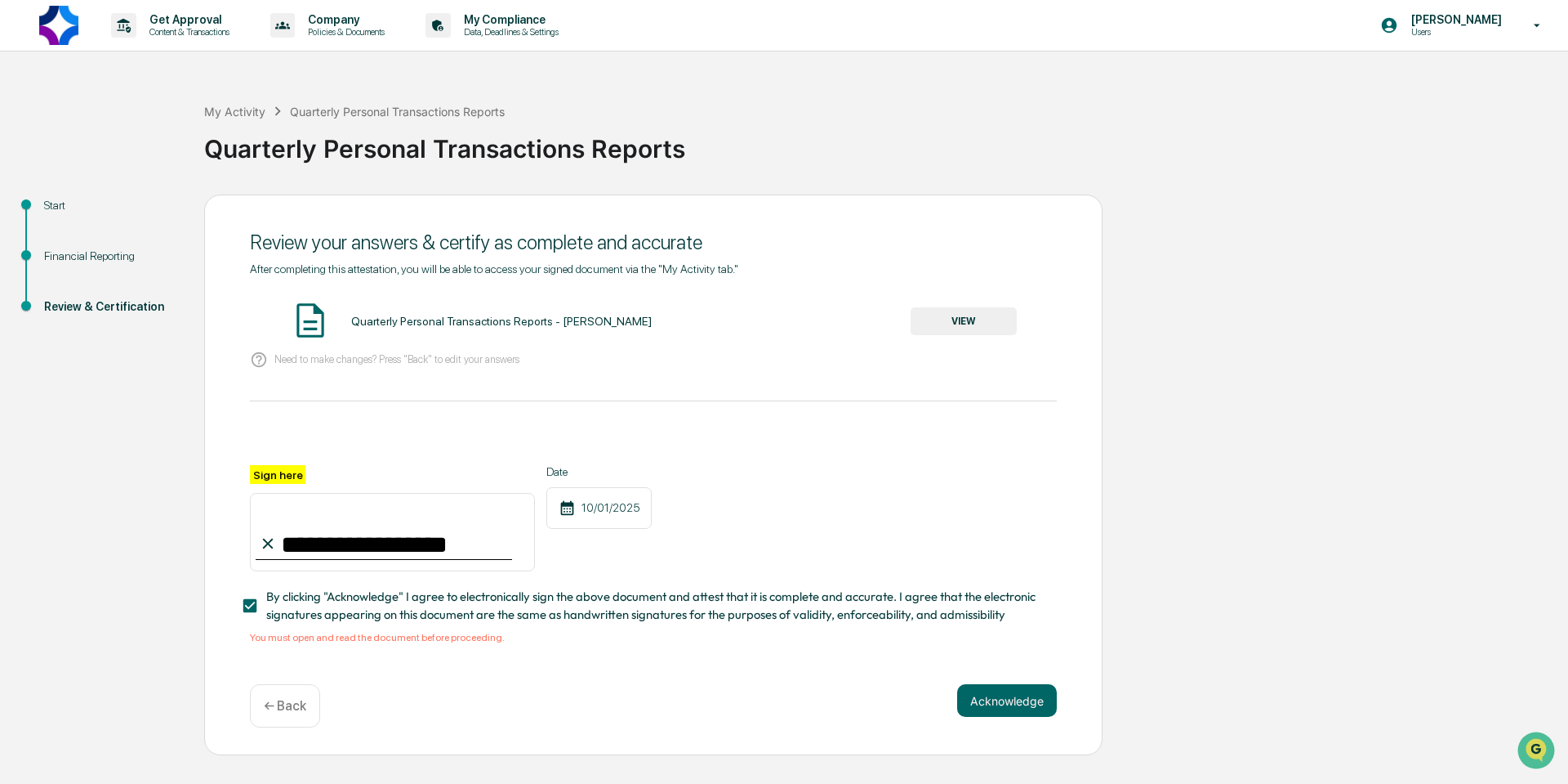
click at [978, 320] on button "VIEW" at bounding box center [963, 321] width 106 height 28
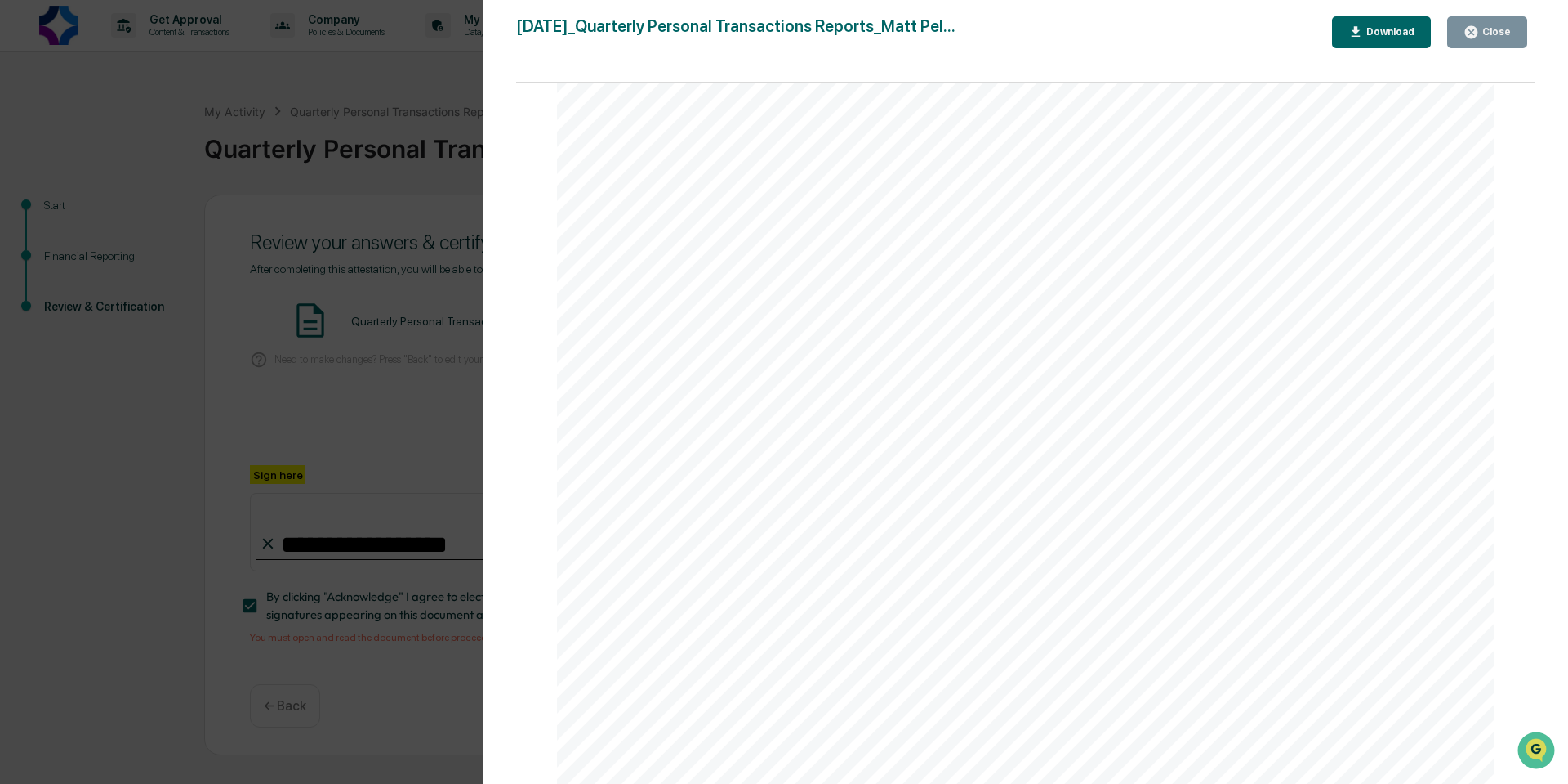
scroll to position [64848, 0]
